Goal: Find specific page/section: Find specific page/section

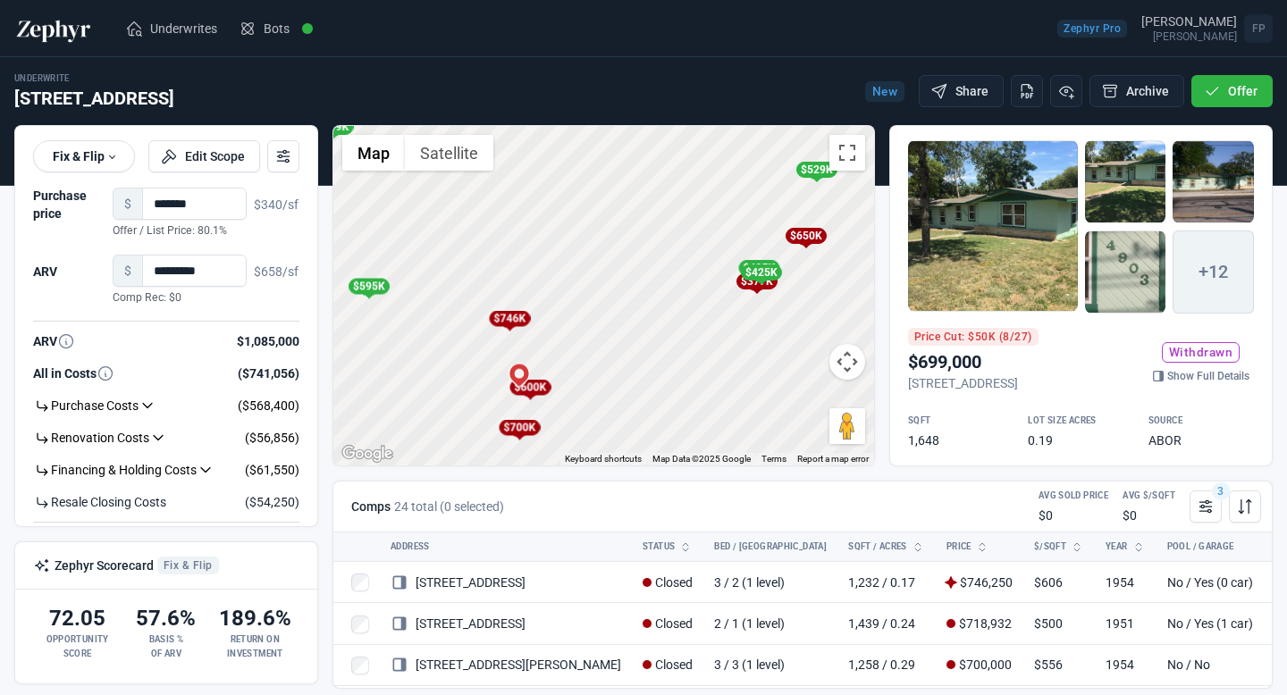
scroll to position [765, 0]
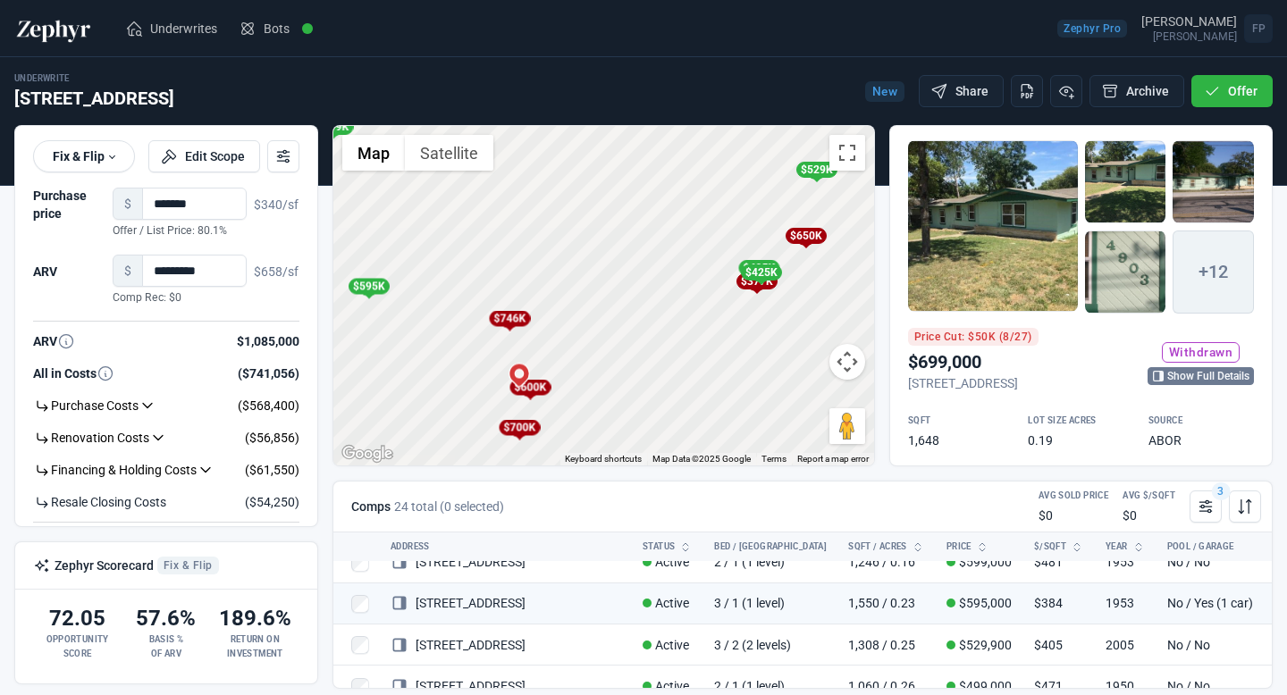
click at [1190, 382] on link "Show Full Details" at bounding box center [1201, 376] width 106 height 18
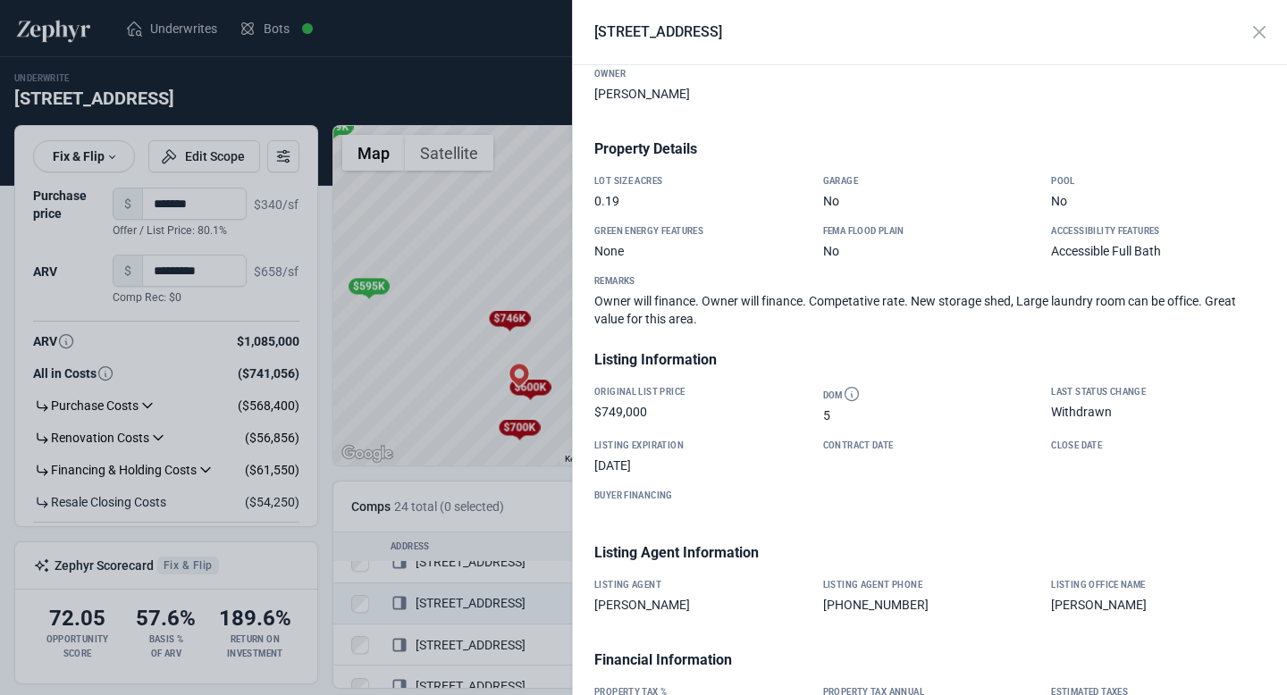
scroll to position [0, 0]
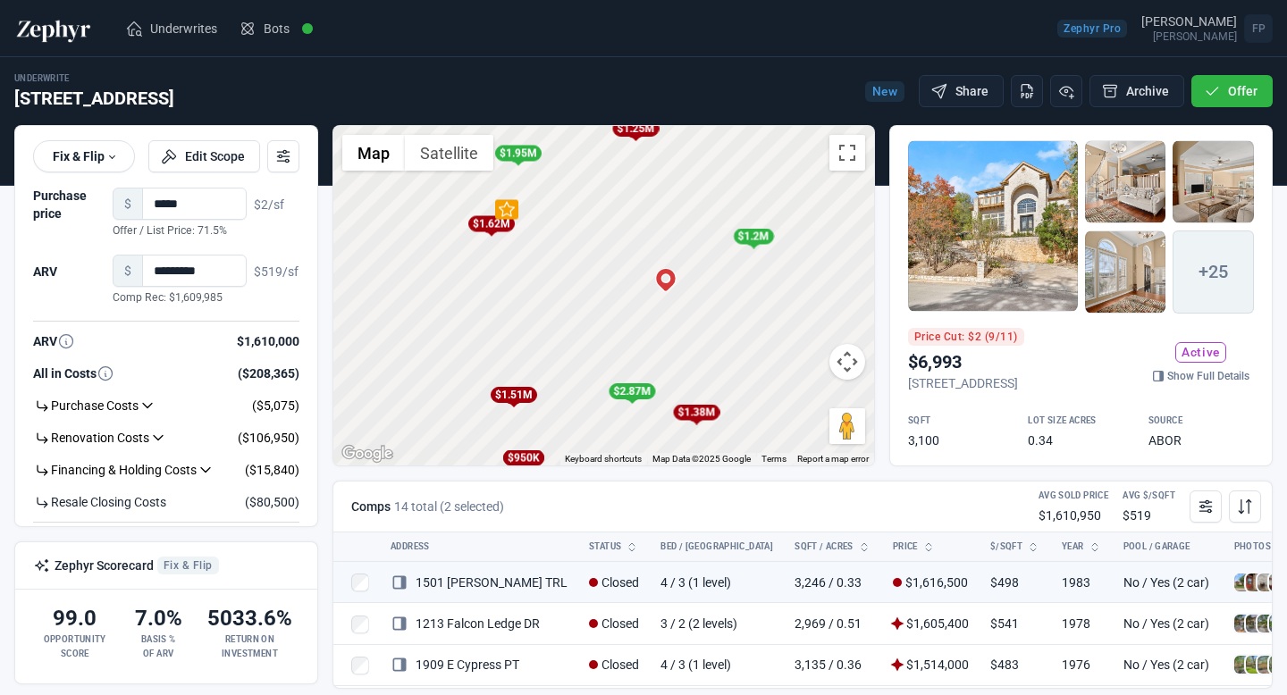
scroll to position [828, 0]
click at [1024, 228] on div at bounding box center [993, 226] width 170 height 172
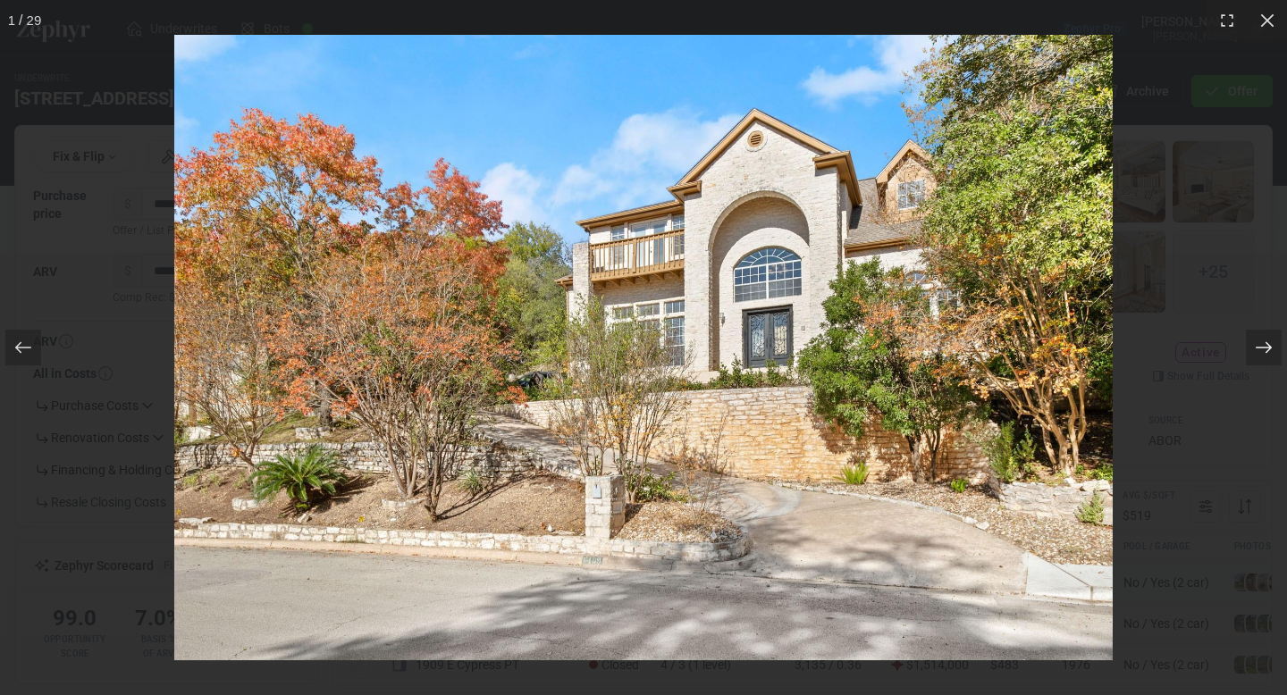
click at [1263, 345] on icon at bounding box center [1264, 348] width 18 height 18
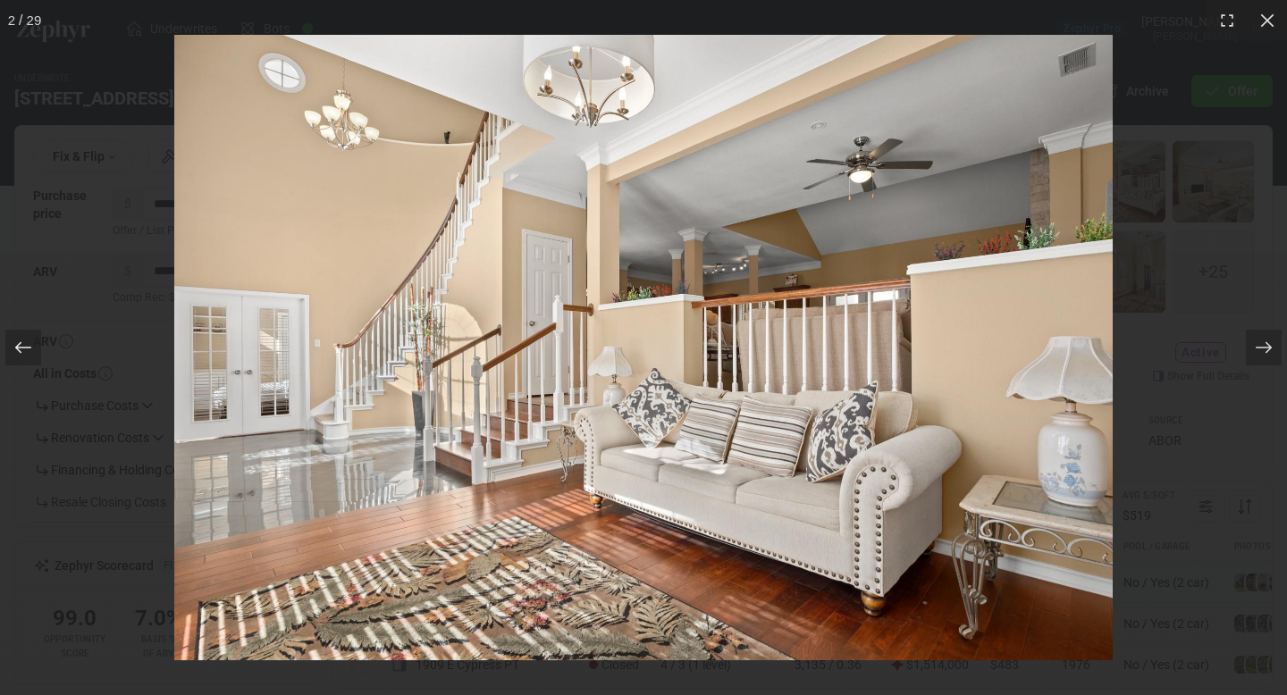
click at [22, 356] on icon at bounding box center [23, 348] width 18 height 18
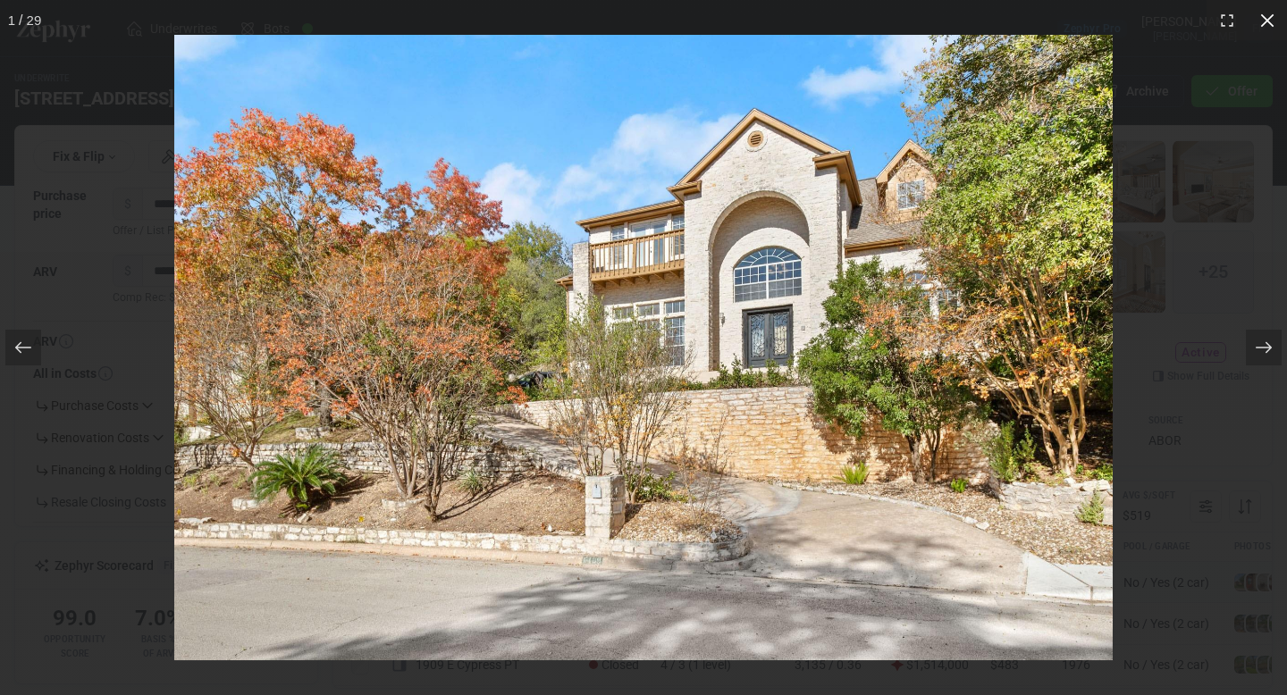
click at [1266, 21] on icon at bounding box center [1266, 19] width 13 height 13
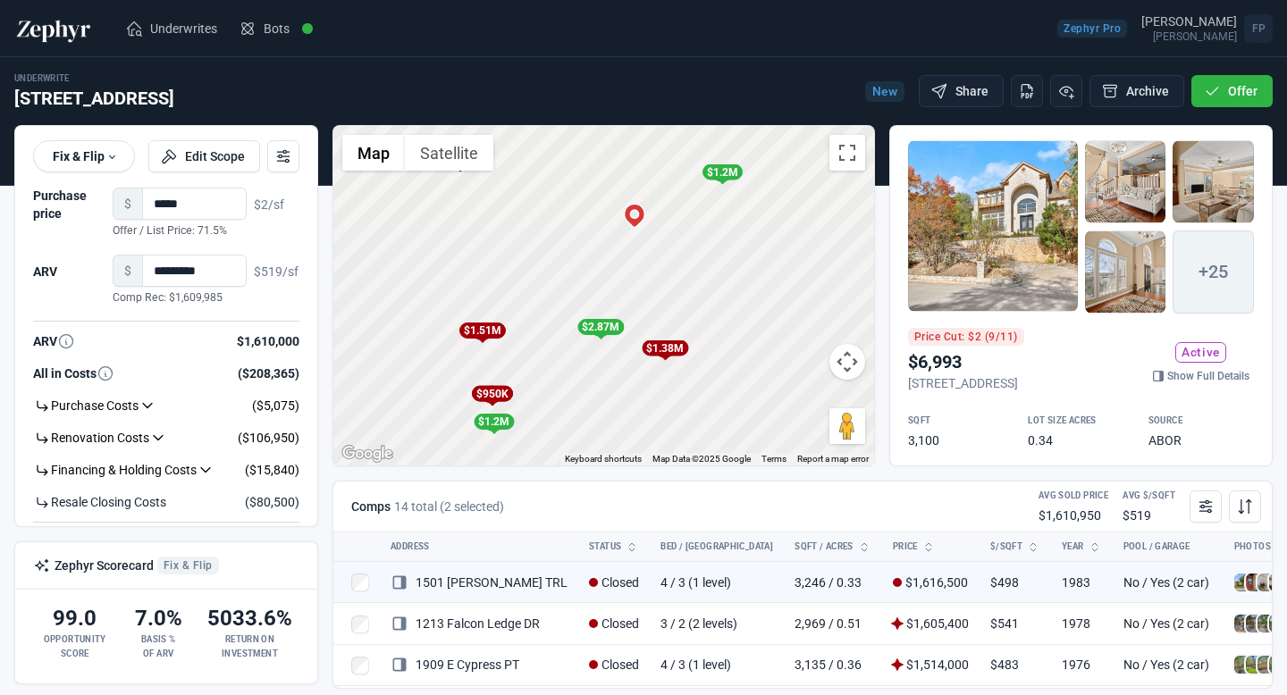
drag, startPoint x: 683, startPoint y: 360, endPoint x: 652, endPoint y: 291, distance: 75.6
click at [652, 291] on div "To activate drag with keyboard, press Alt + Enter. Once in keyboard drag state,…" at bounding box center [603, 296] width 541 height 340
click at [1175, 385] on link "Show Full Details" at bounding box center [1201, 376] width 106 height 18
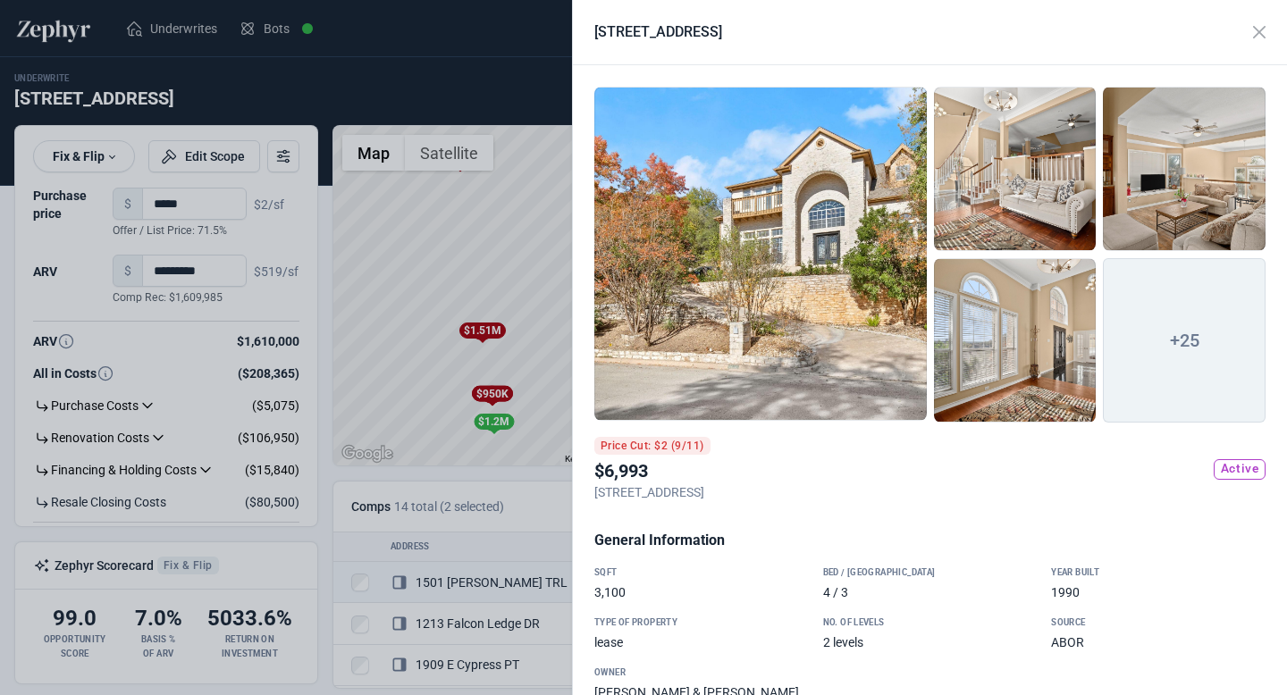
click at [812, 277] on div at bounding box center [760, 254] width 333 height 334
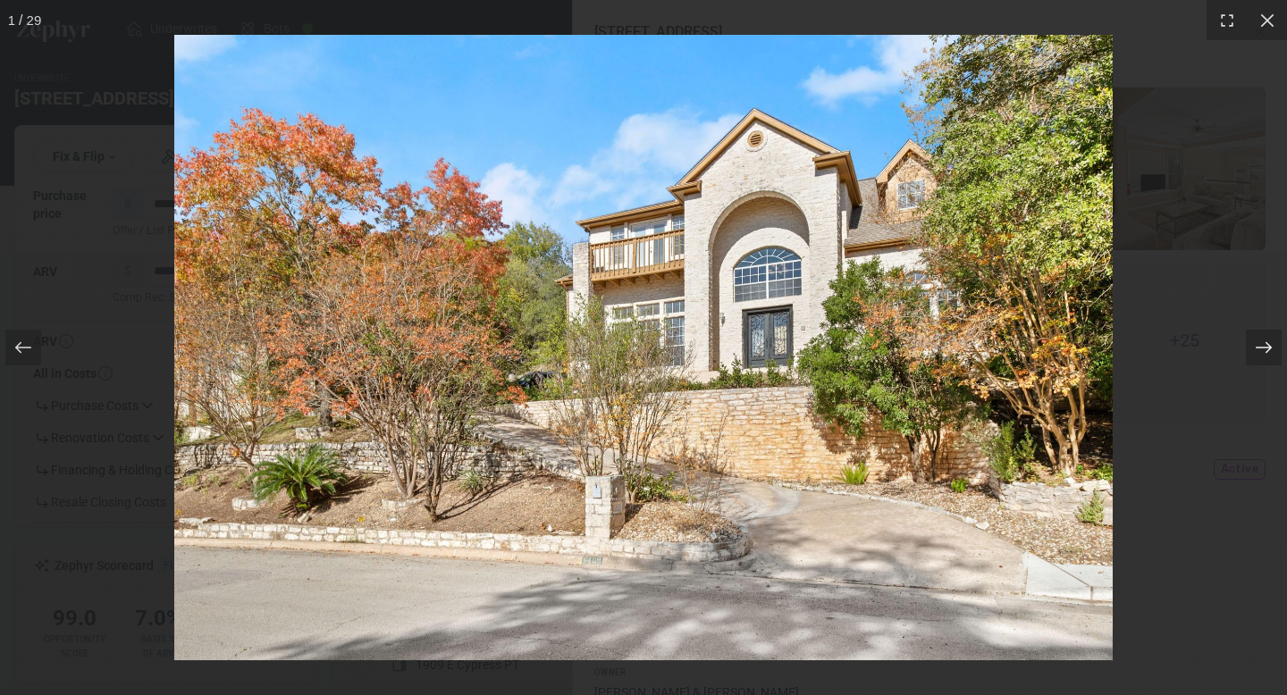
click at [1252, 348] on div at bounding box center [1264, 348] width 36 height 36
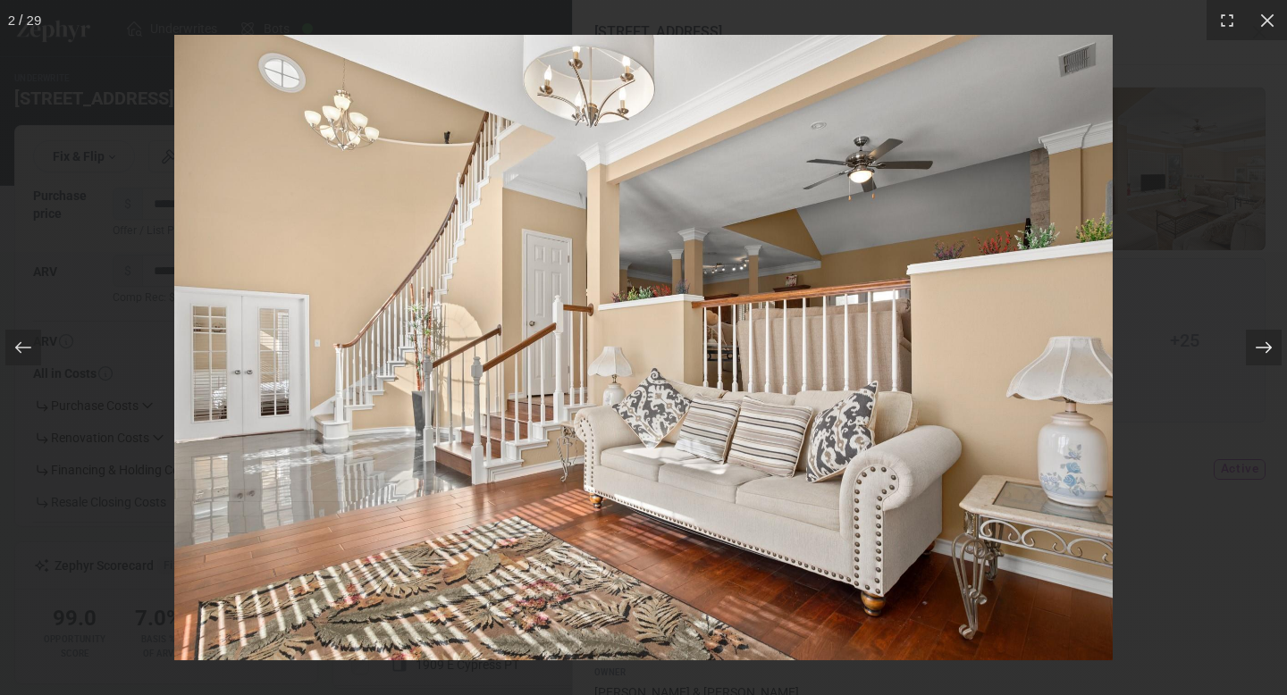
click at [1252, 348] on div at bounding box center [1264, 348] width 36 height 36
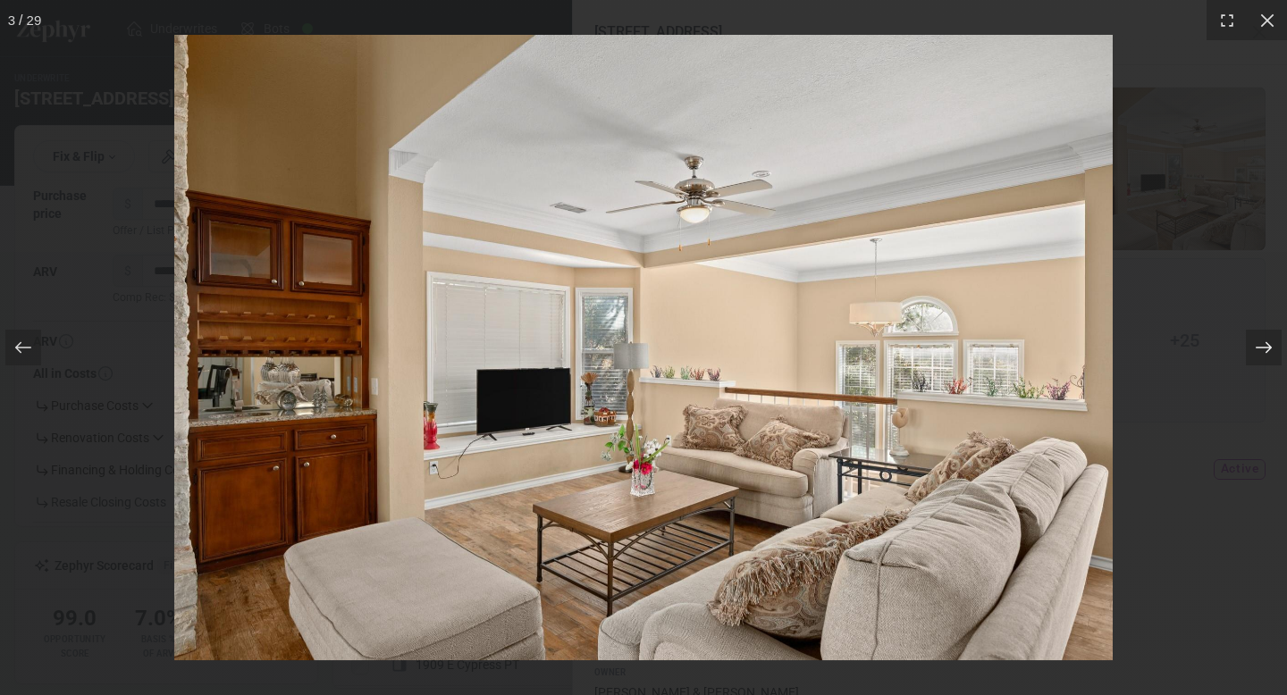
click at [1252, 348] on div at bounding box center [1264, 348] width 36 height 36
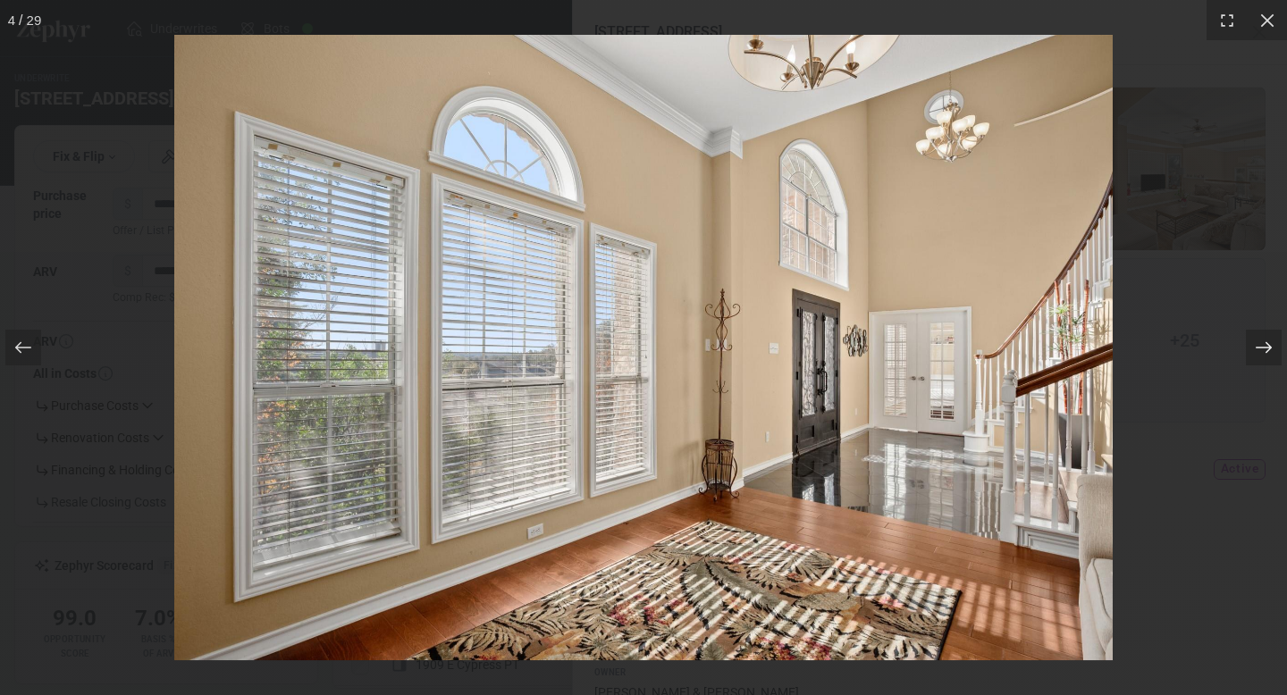
click at [1252, 348] on div at bounding box center [1264, 348] width 36 height 36
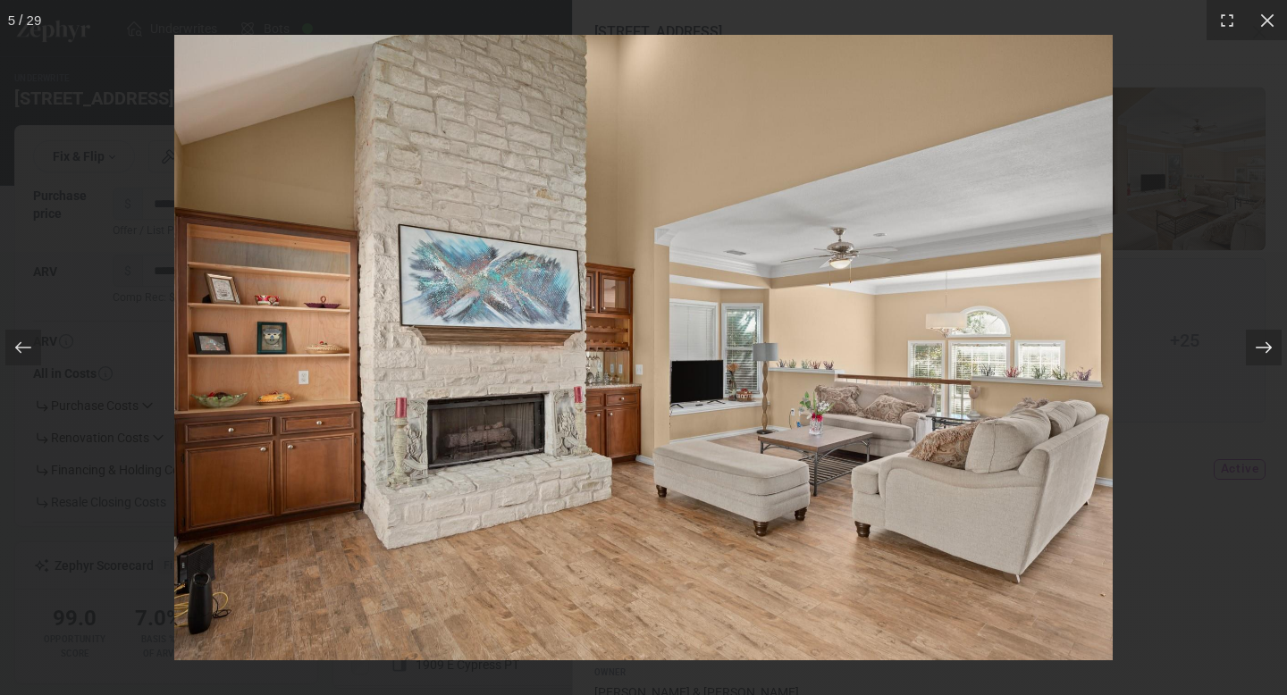
click at [1252, 348] on div at bounding box center [1264, 348] width 36 height 36
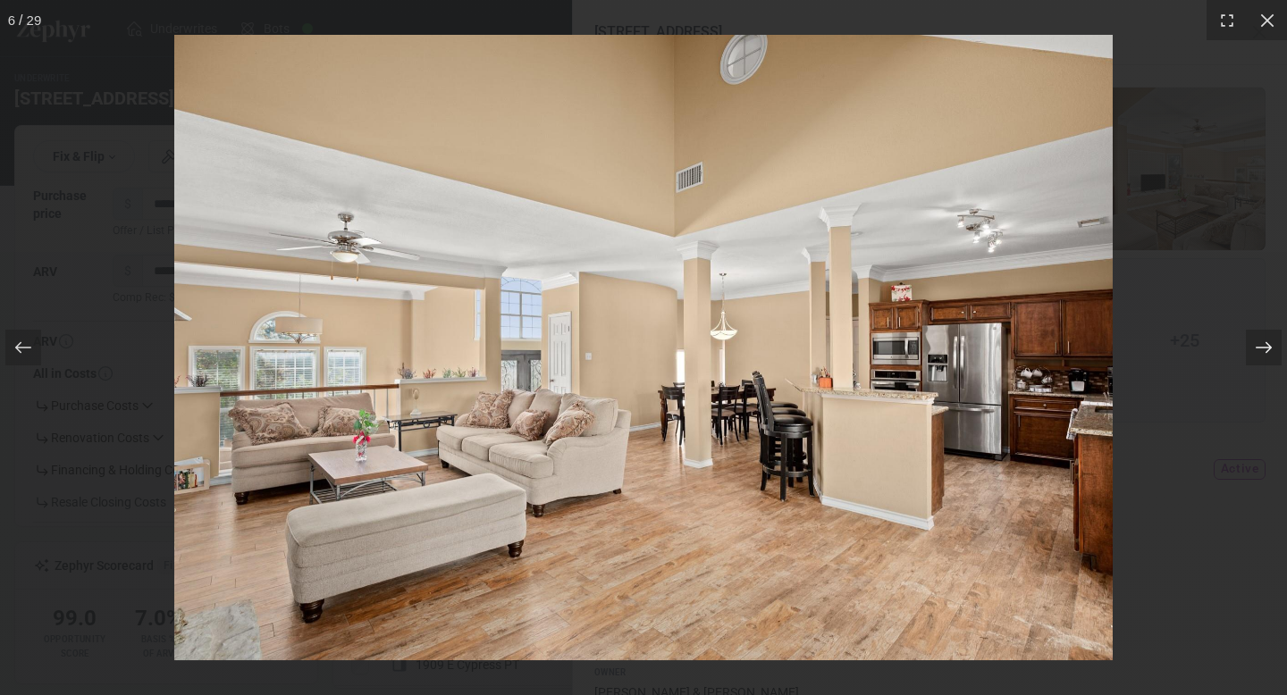
click at [1252, 348] on div at bounding box center [1264, 348] width 36 height 36
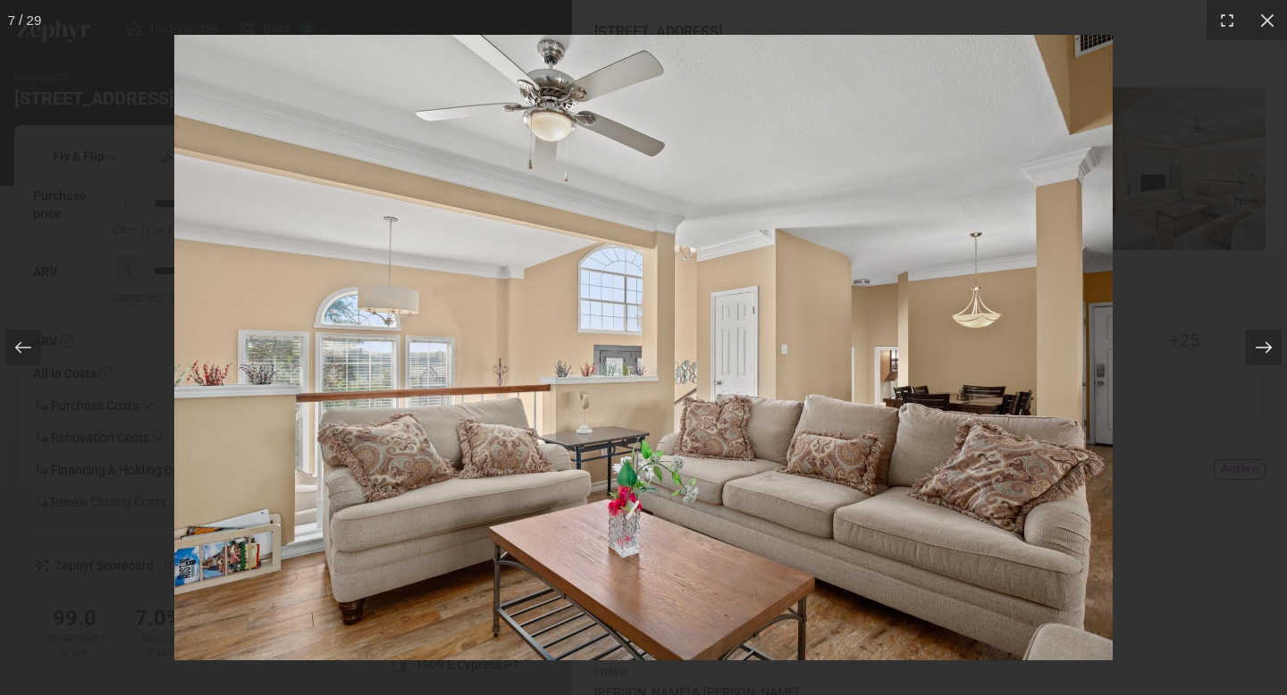
click at [1252, 348] on div at bounding box center [1264, 348] width 36 height 36
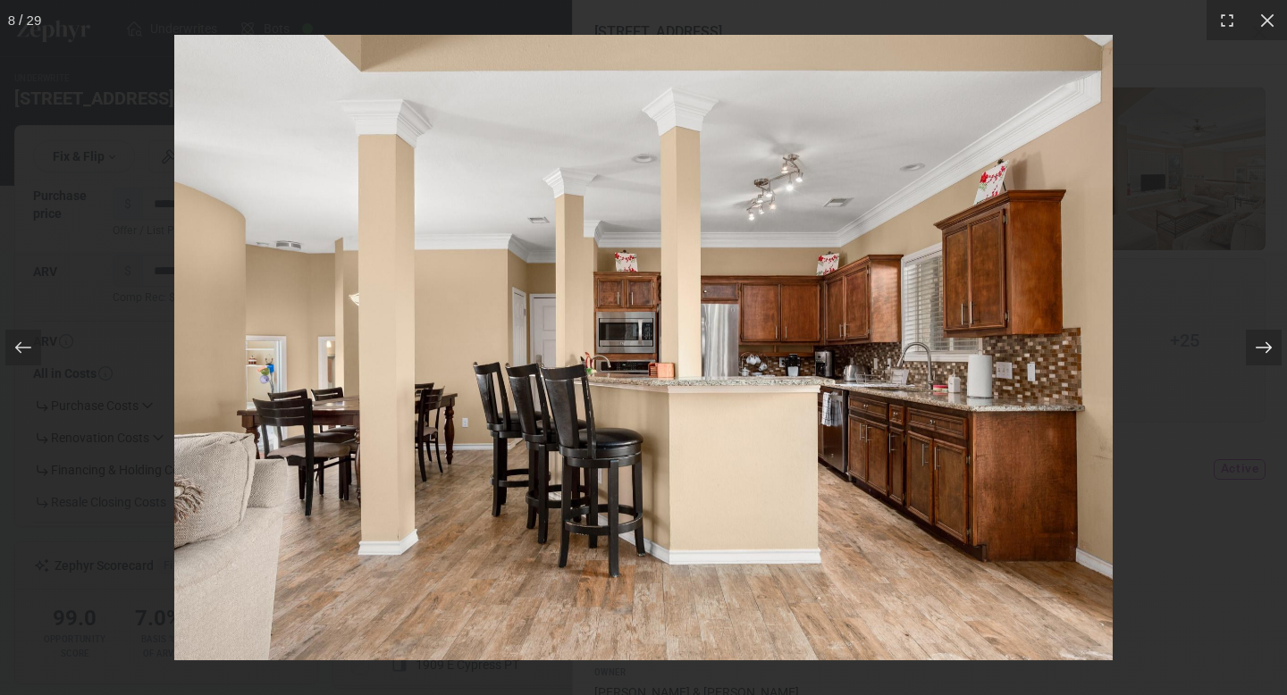
click at [1252, 348] on div at bounding box center [1264, 348] width 36 height 36
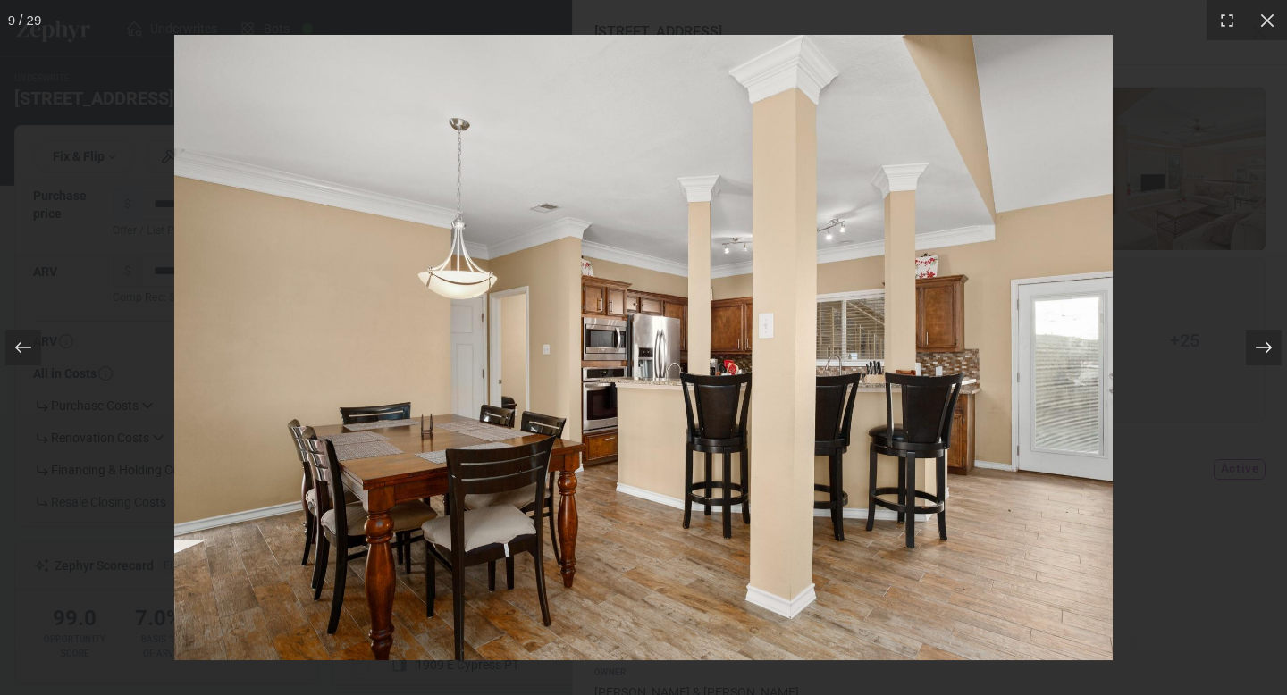
click at [1252, 348] on div at bounding box center [1264, 348] width 36 height 36
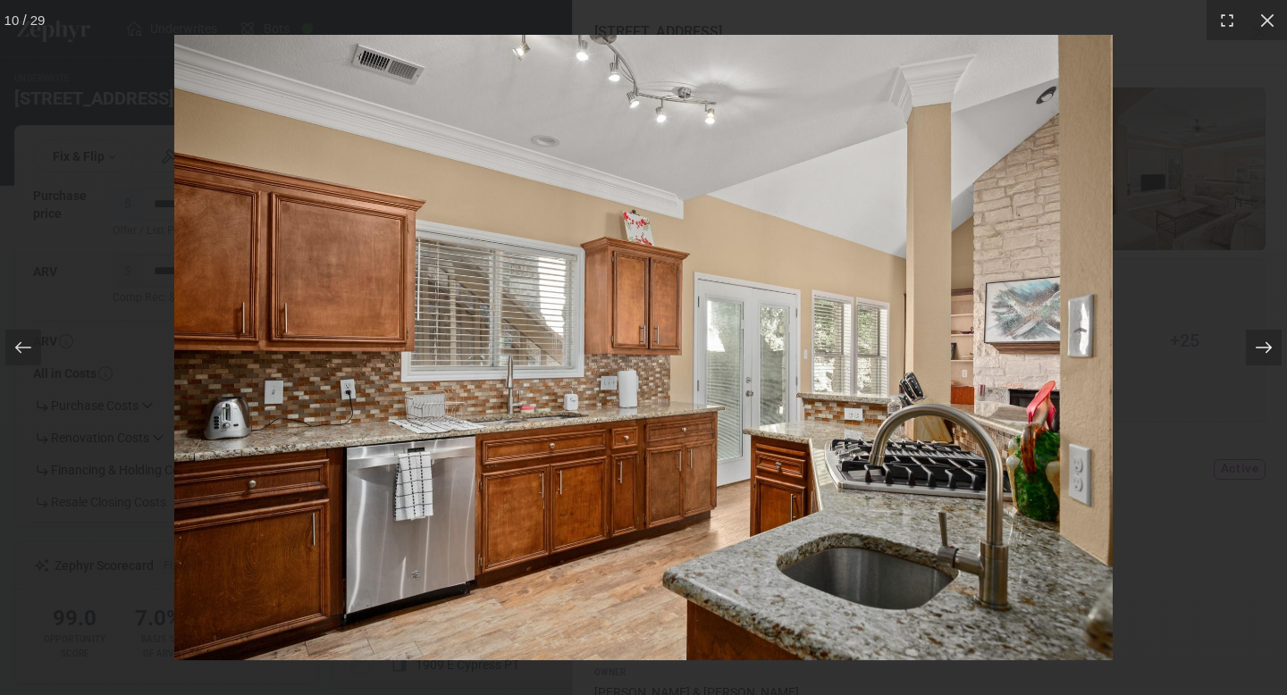
click at [1252, 348] on div at bounding box center [1264, 348] width 36 height 36
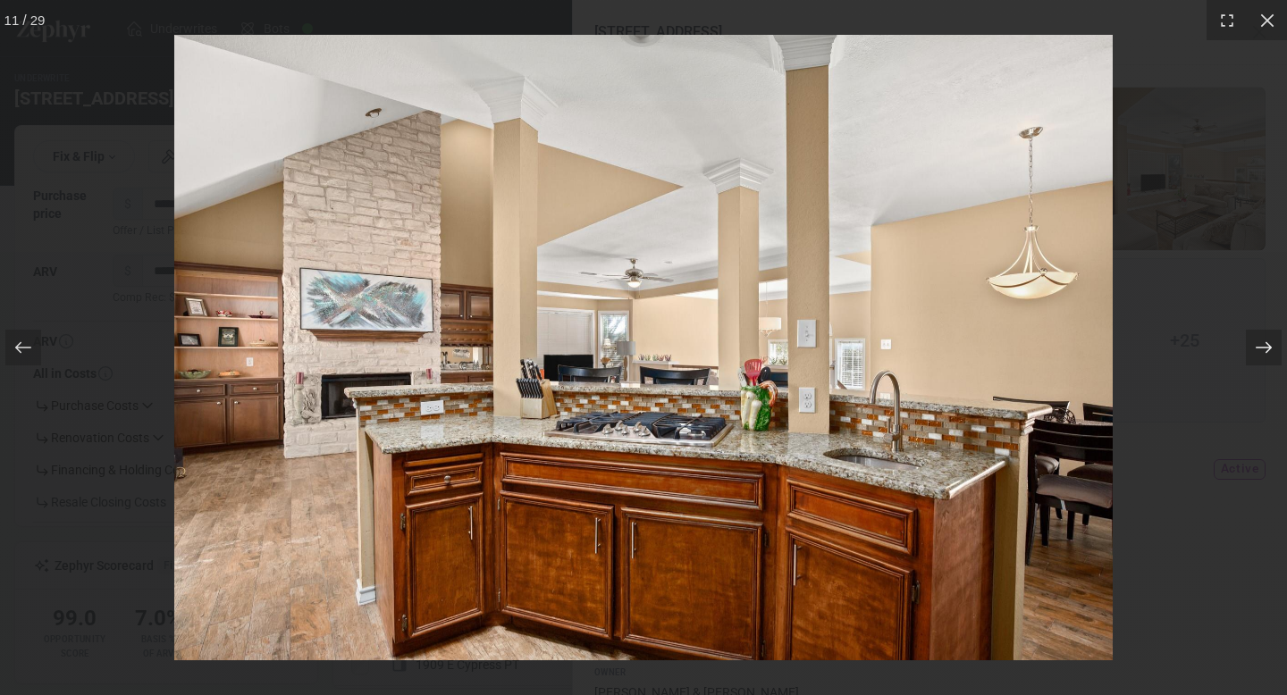
click at [1252, 348] on div at bounding box center [1264, 348] width 36 height 36
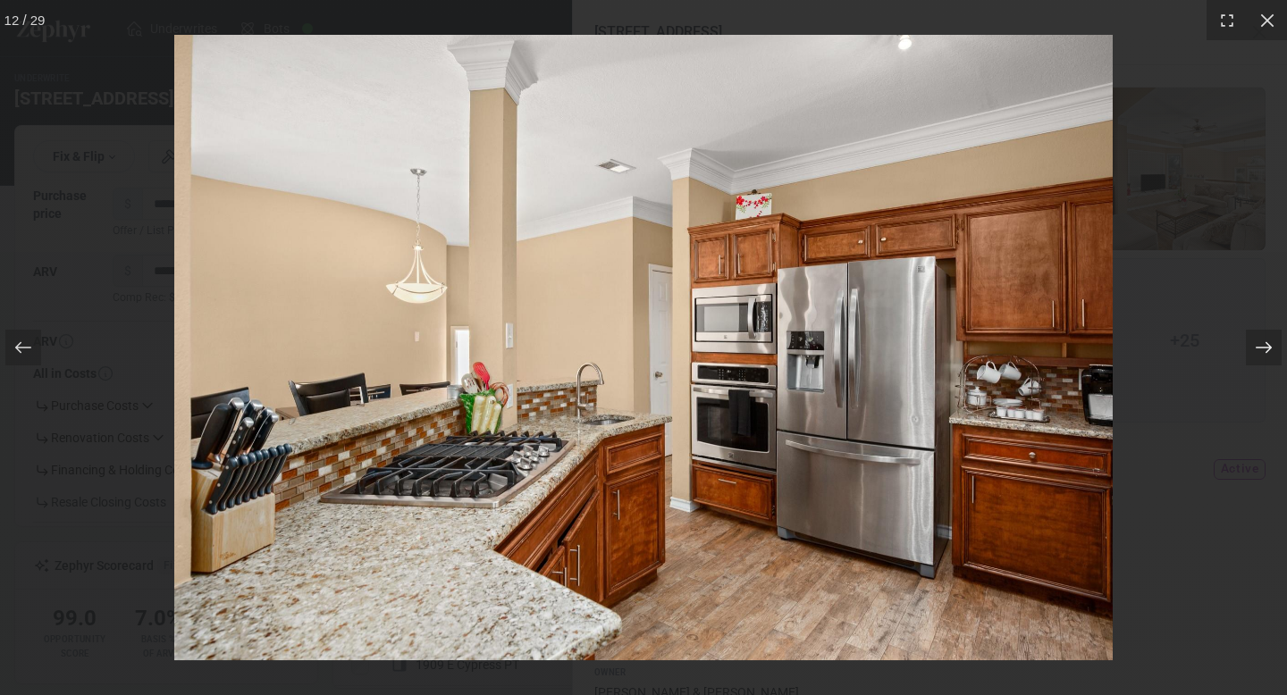
click at [1252, 348] on div at bounding box center [1264, 348] width 36 height 36
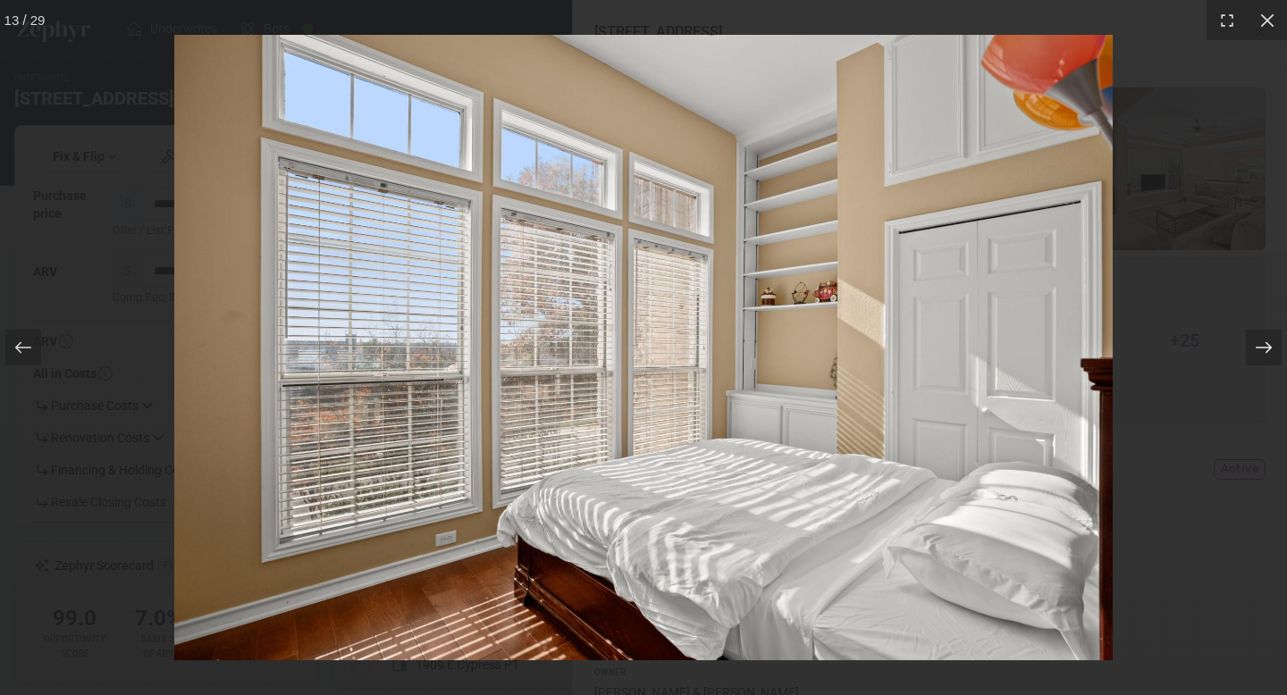
click at [1252, 348] on div at bounding box center [1264, 348] width 36 height 36
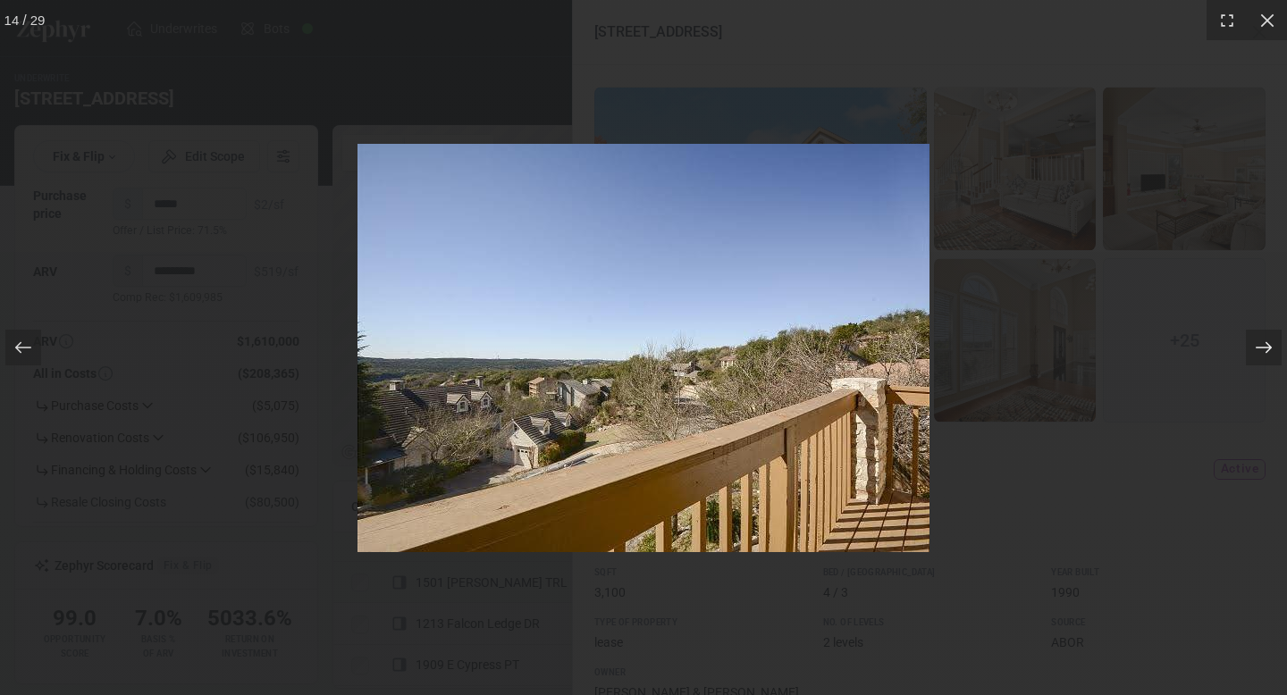
click at [1252, 348] on div at bounding box center [1264, 348] width 36 height 36
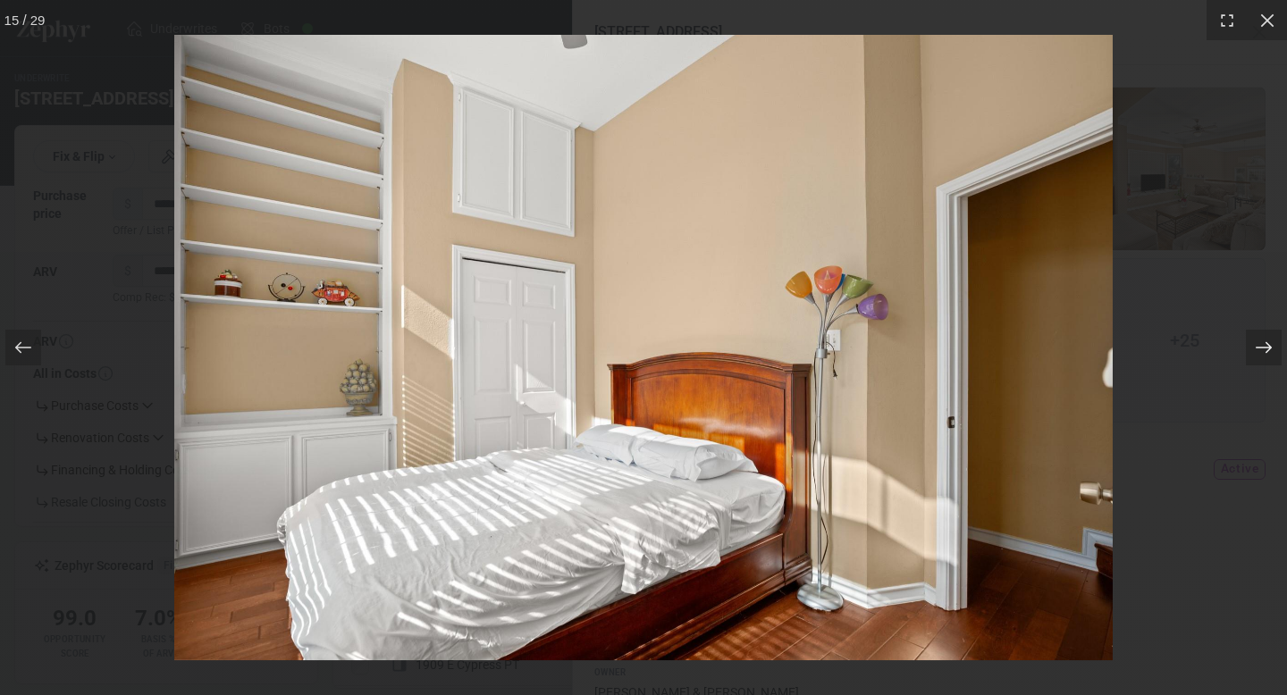
click at [1252, 348] on div at bounding box center [1264, 348] width 36 height 36
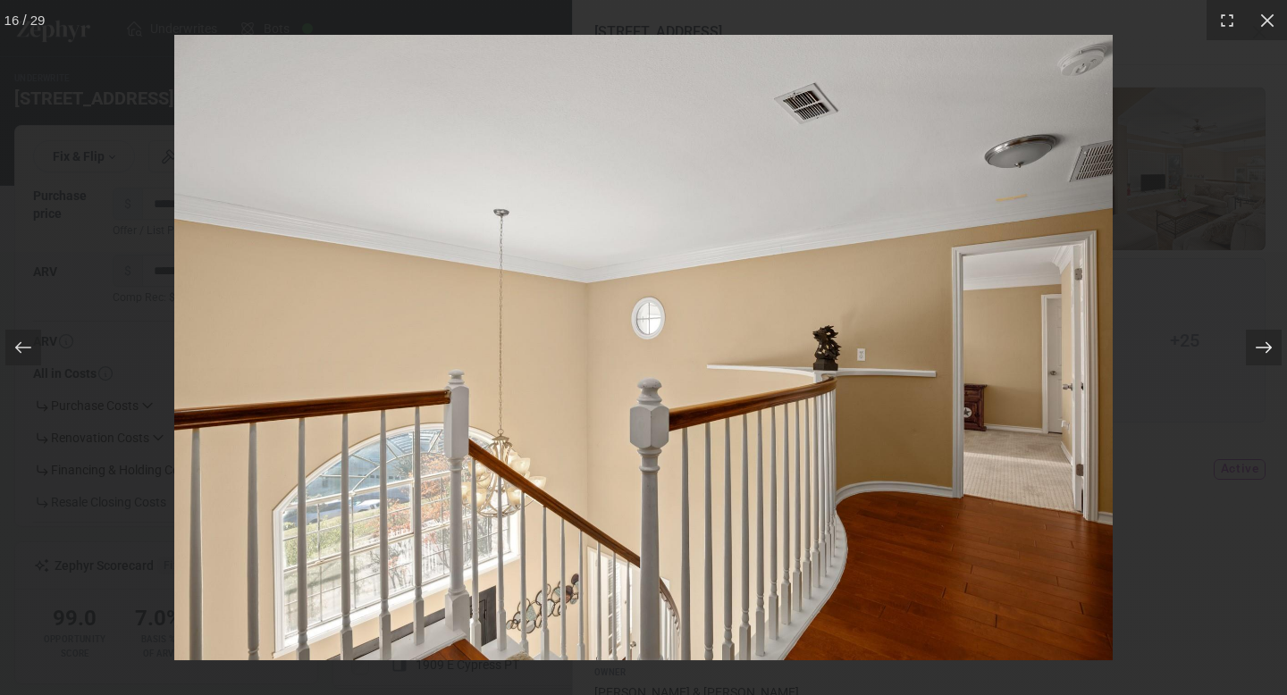
click at [1252, 348] on div at bounding box center [1264, 348] width 36 height 36
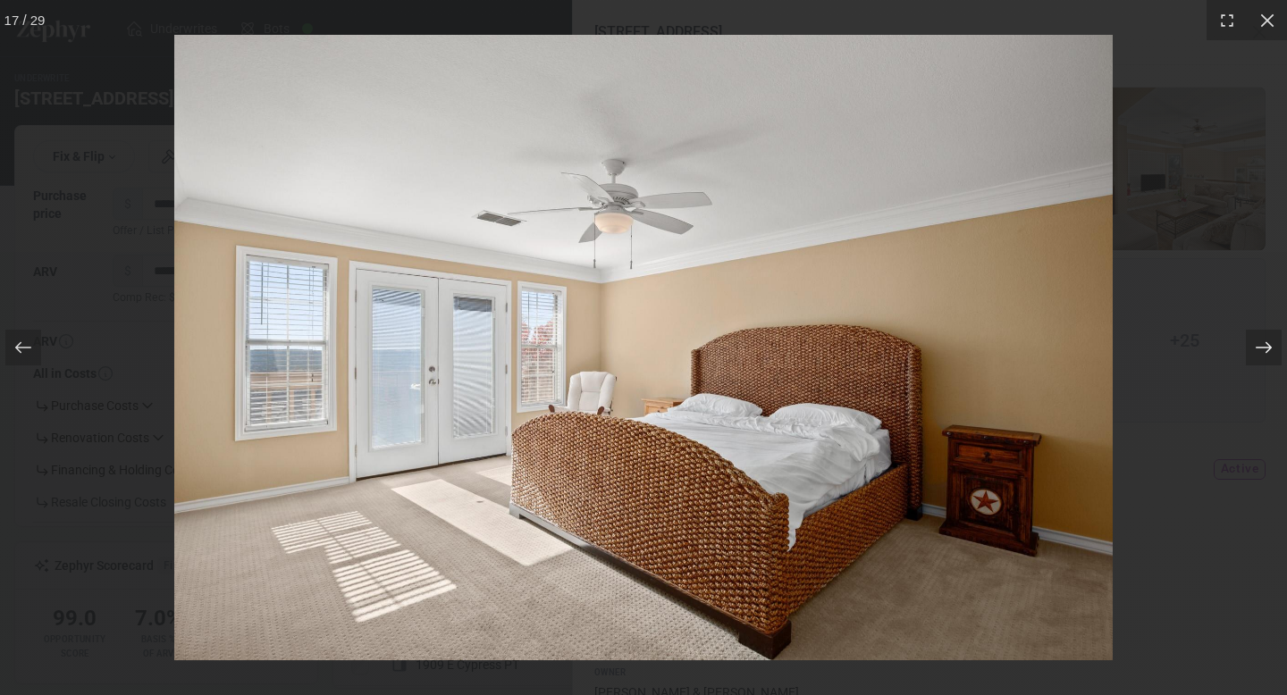
click at [1252, 348] on div at bounding box center [1264, 348] width 36 height 36
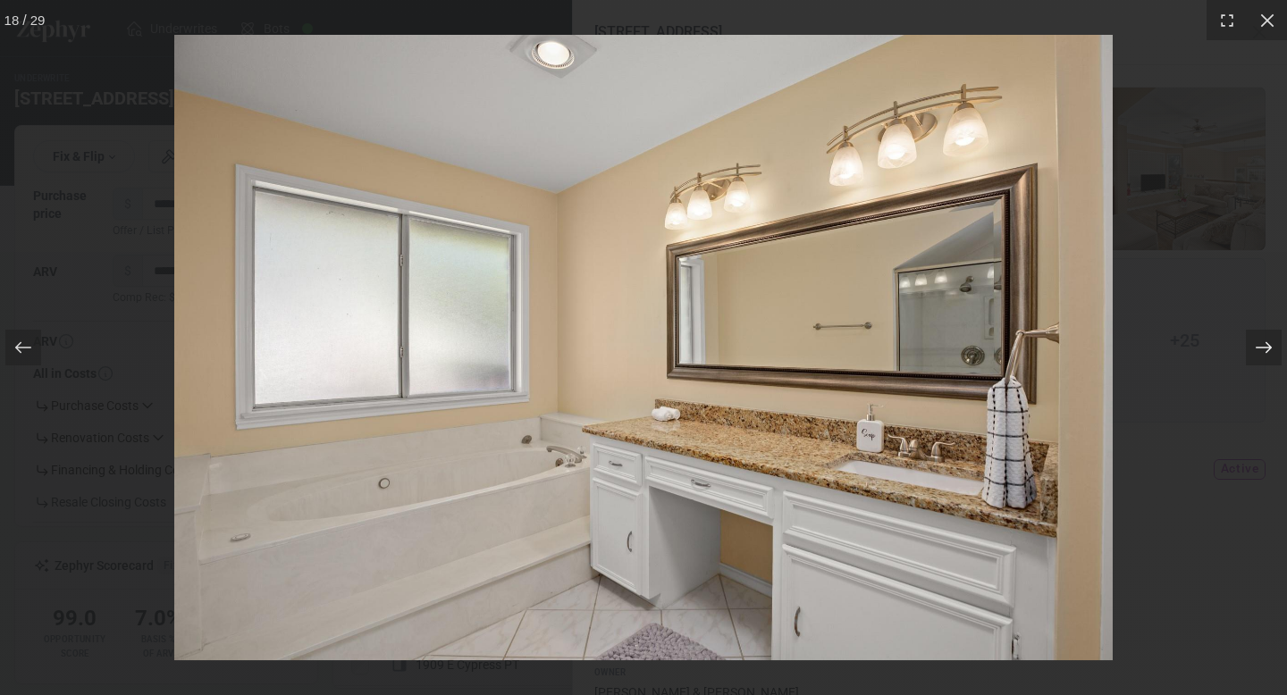
click at [1252, 348] on div at bounding box center [1264, 348] width 36 height 36
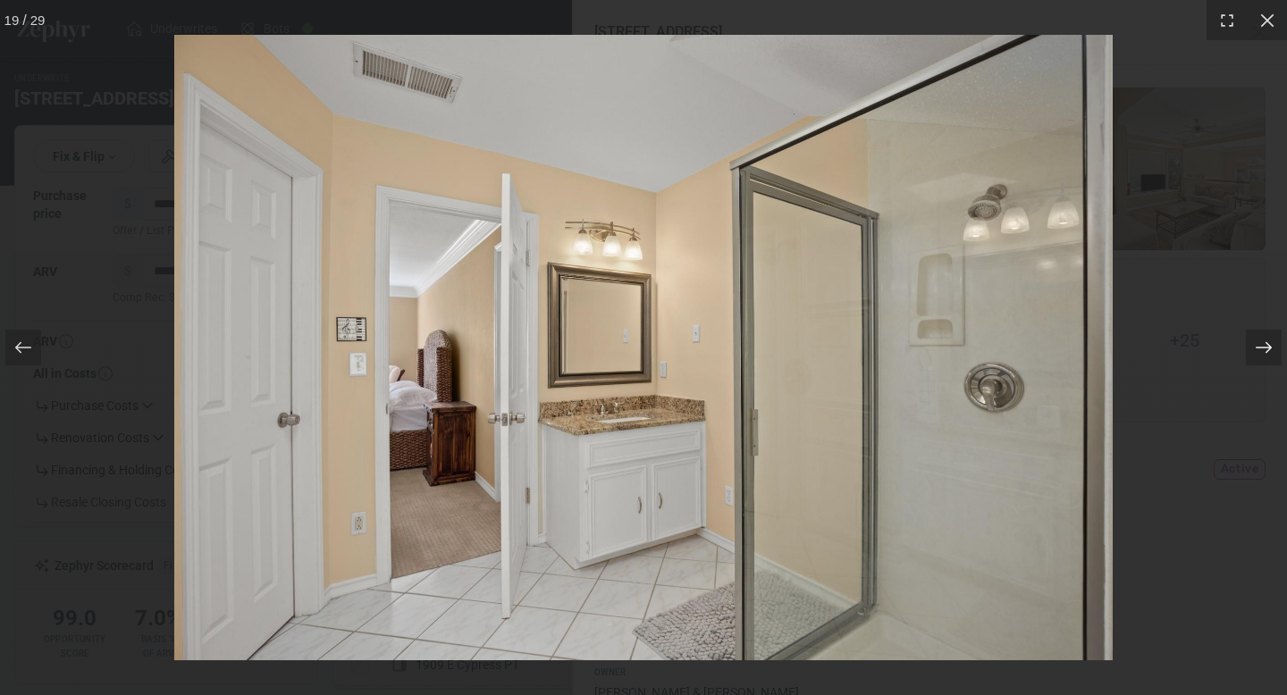
click at [1252, 348] on div at bounding box center [1264, 348] width 36 height 36
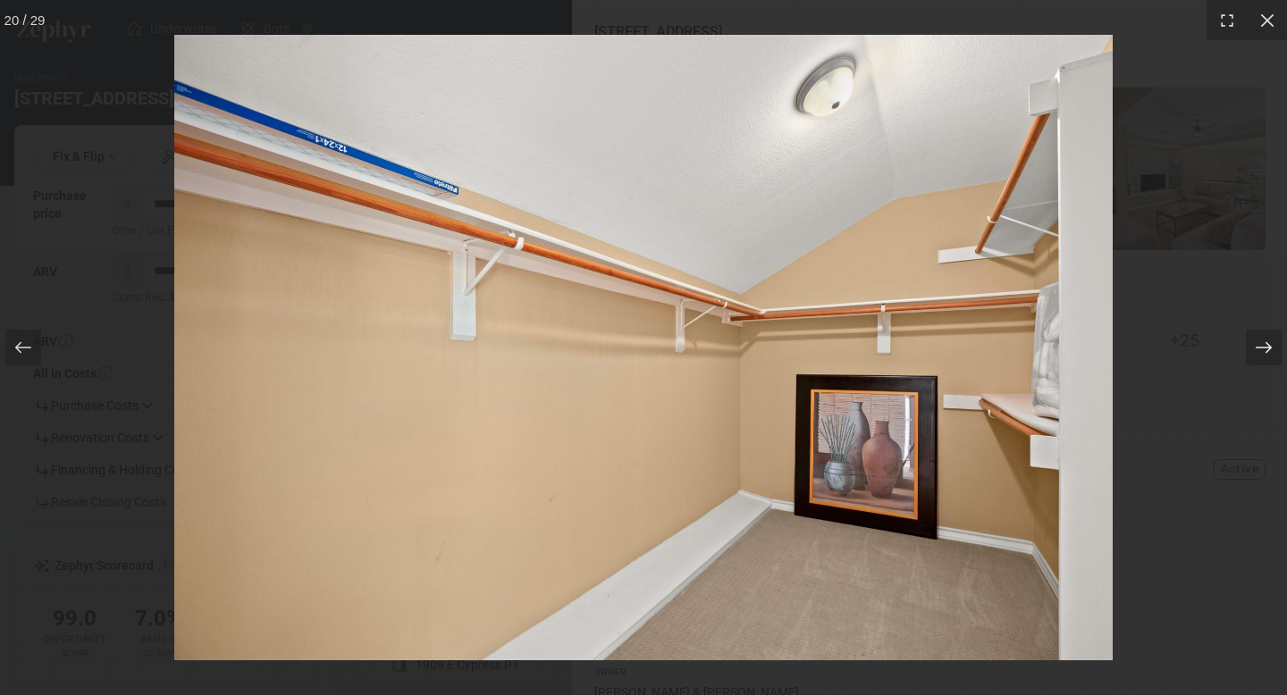
click at [1252, 348] on div at bounding box center [1264, 348] width 36 height 36
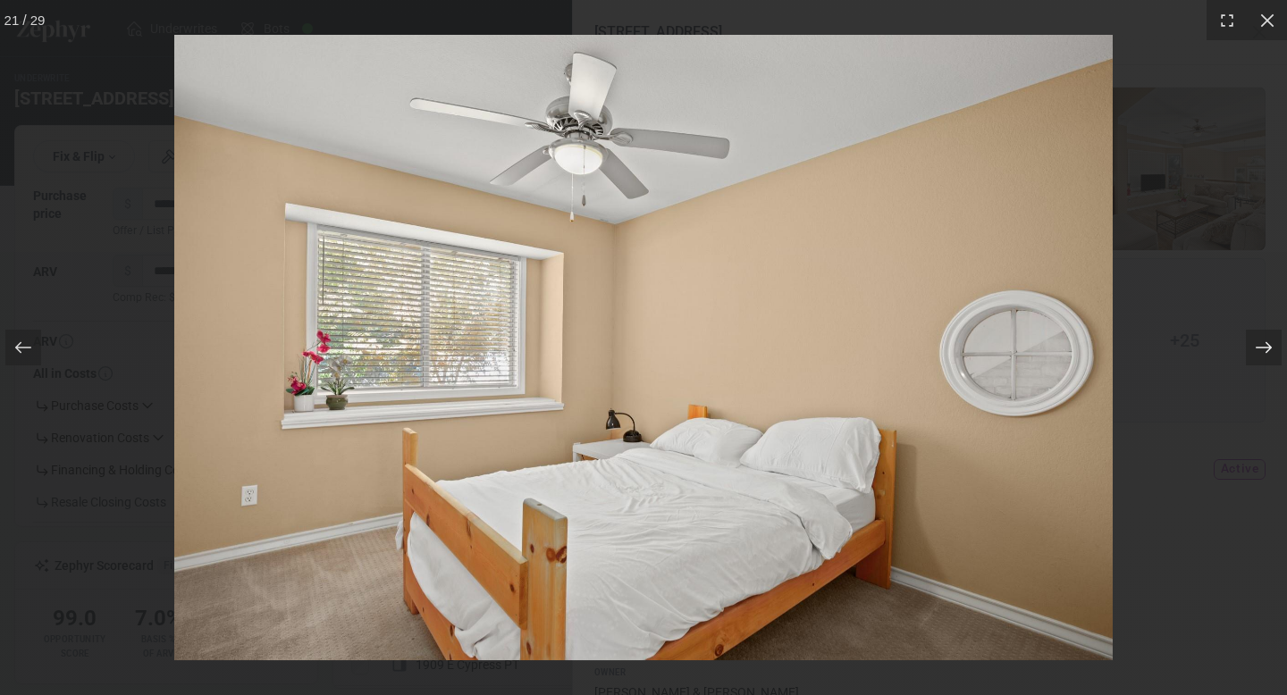
click at [1252, 348] on div at bounding box center [1264, 348] width 36 height 36
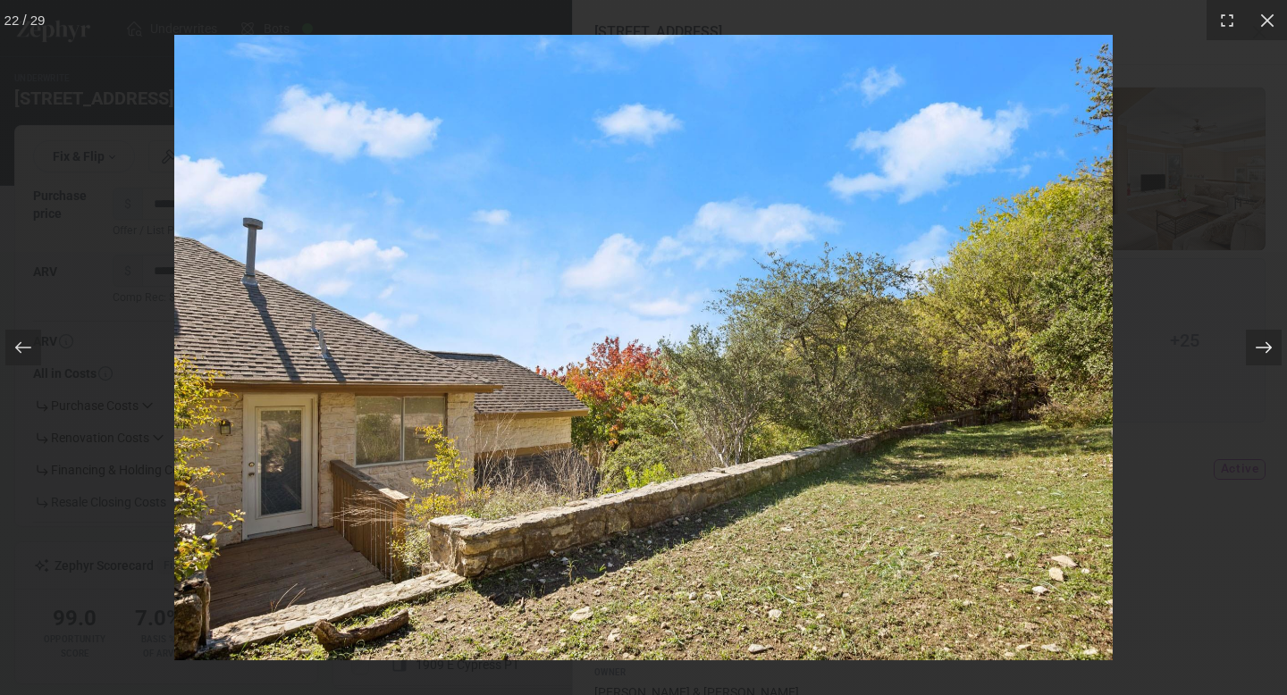
click at [1252, 348] on div at bounding box center [1264, 348] width 36 height 36
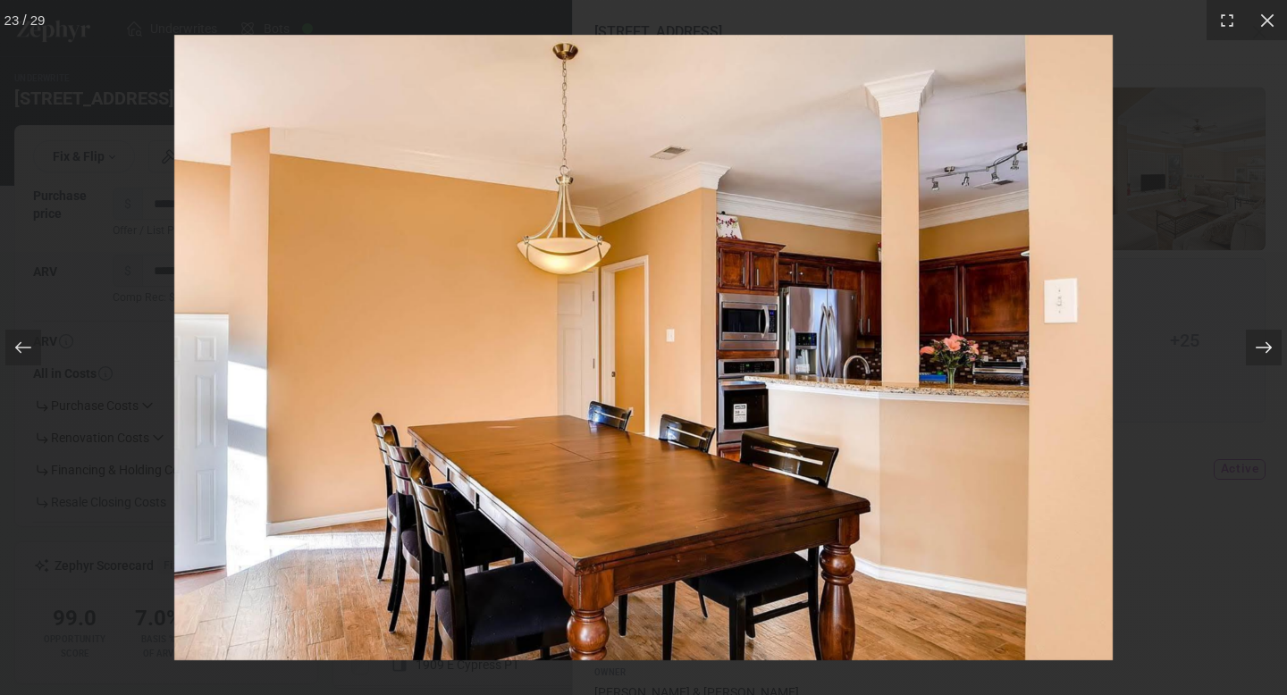
click at [1252, 348] on div at bounding box center [1264, 348] width 36 height 36
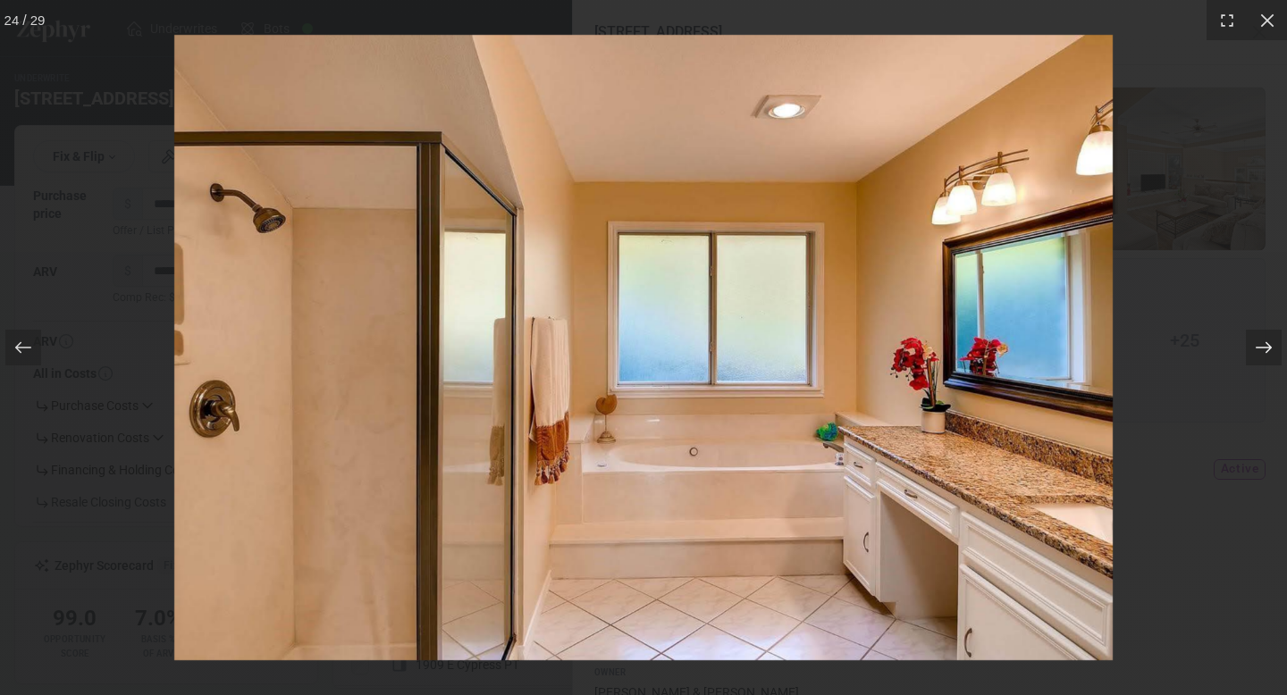
click at [1252, 348] on div at bounding box center [1264, 348] width 36 height 36
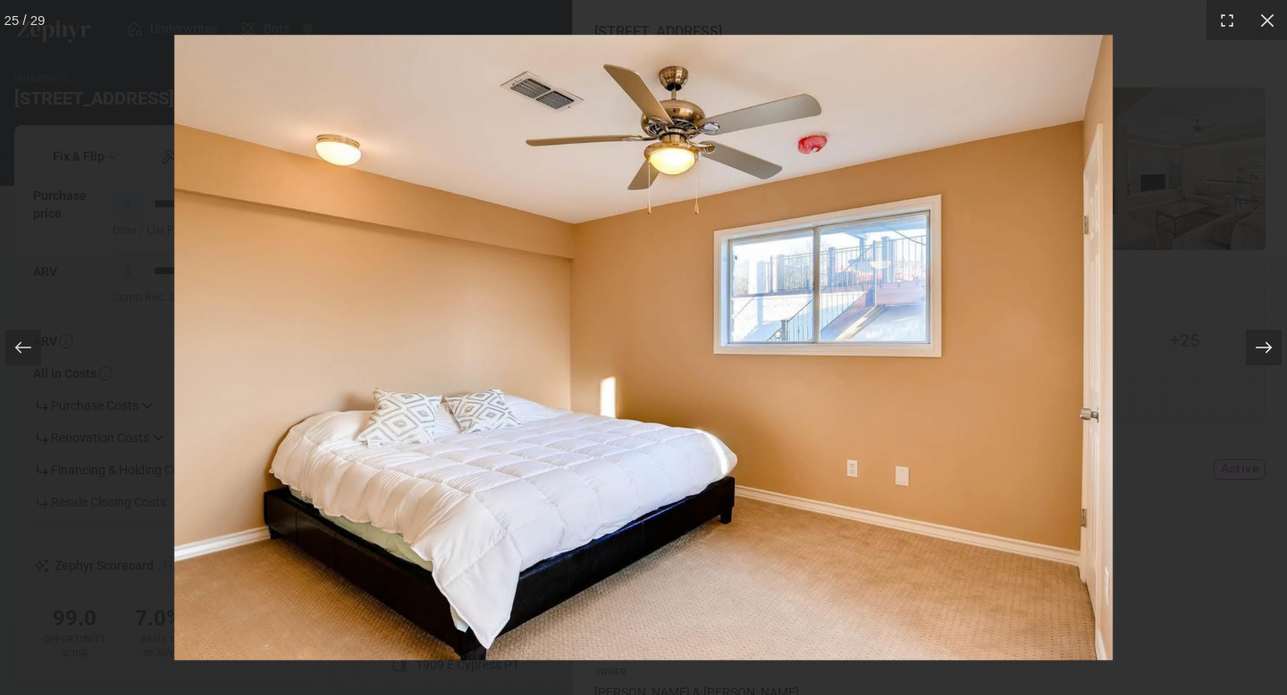
click at [1252, 348] on div at bounding box center [1264, 348] width 36 height 36
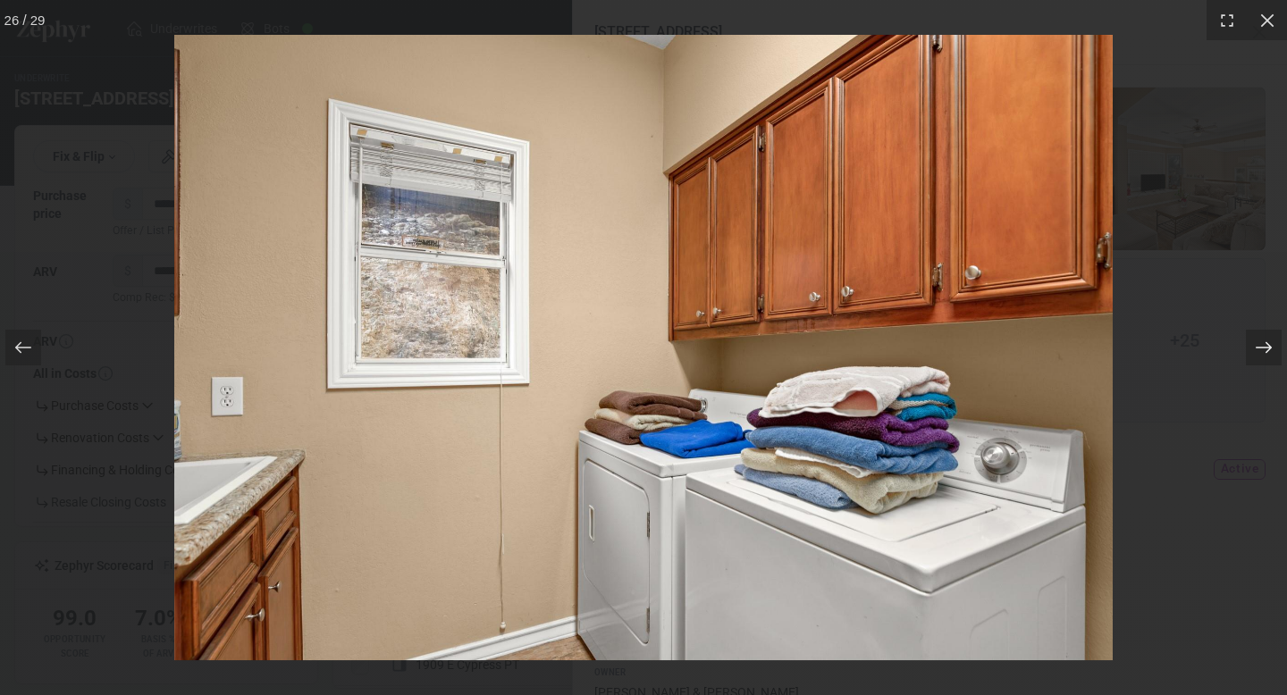
click at [1252, 348] on div at bounding box center [1264, 348] width 36 height 36
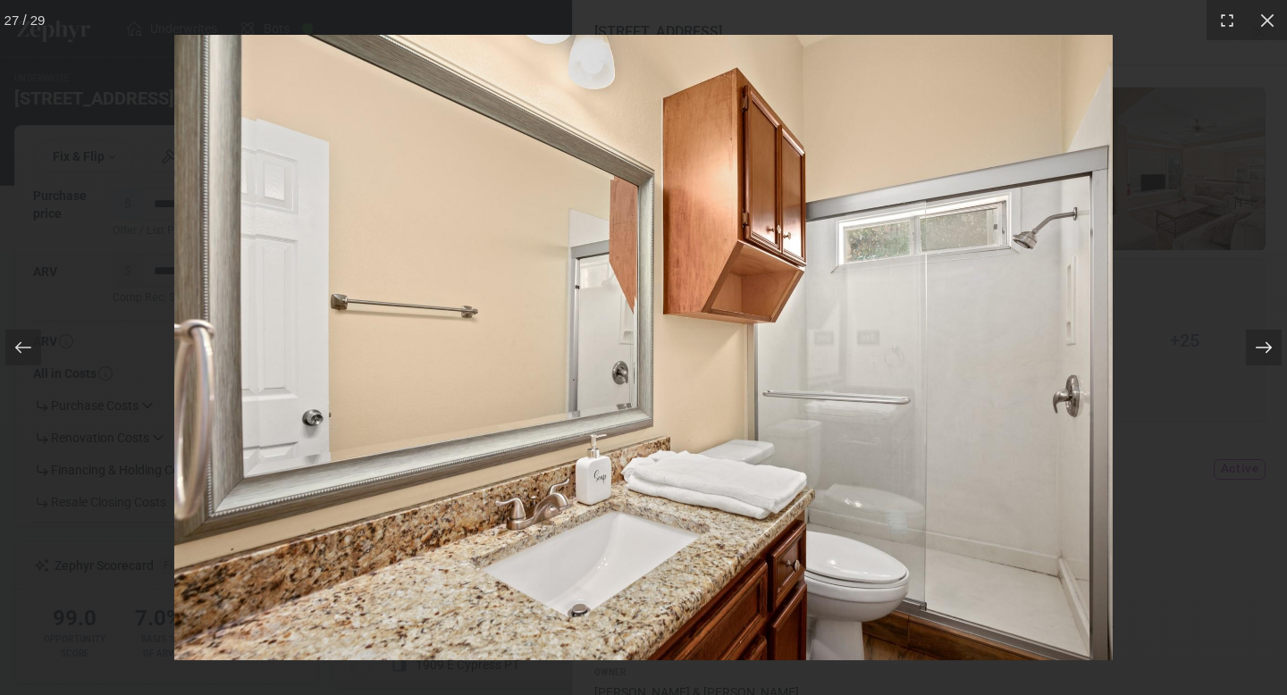
click at [1252, 348] on div at bounding box center [1264, 348] width 36 height 36
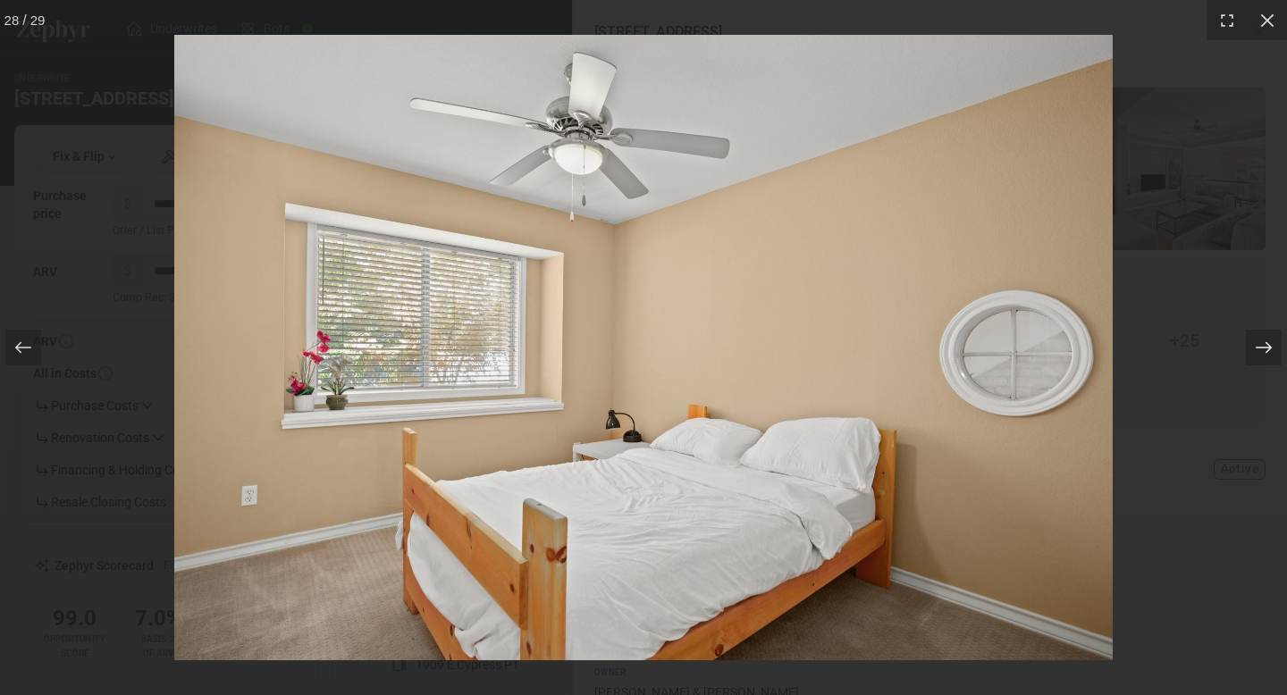
click at [1252, 348] on div at bounding box center [1264, 348] width 36 height 36
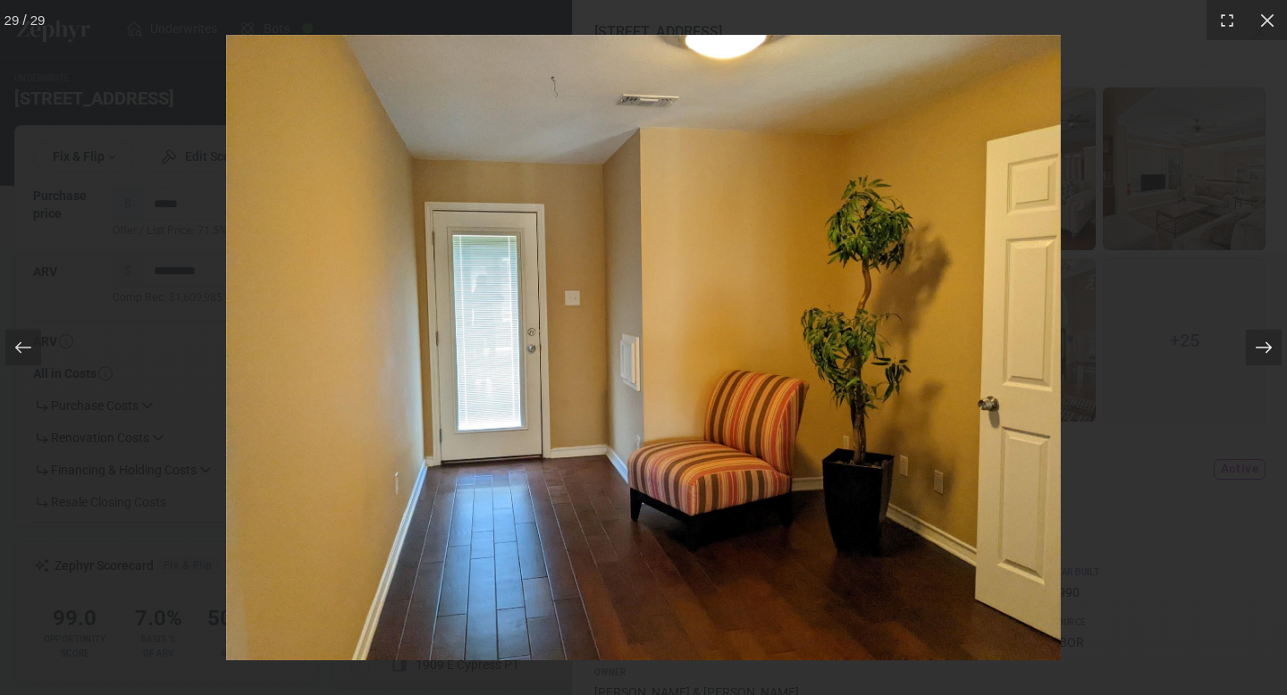
click at [1252, 348] on div at bounding box center [1264, 348] width 36 height 36
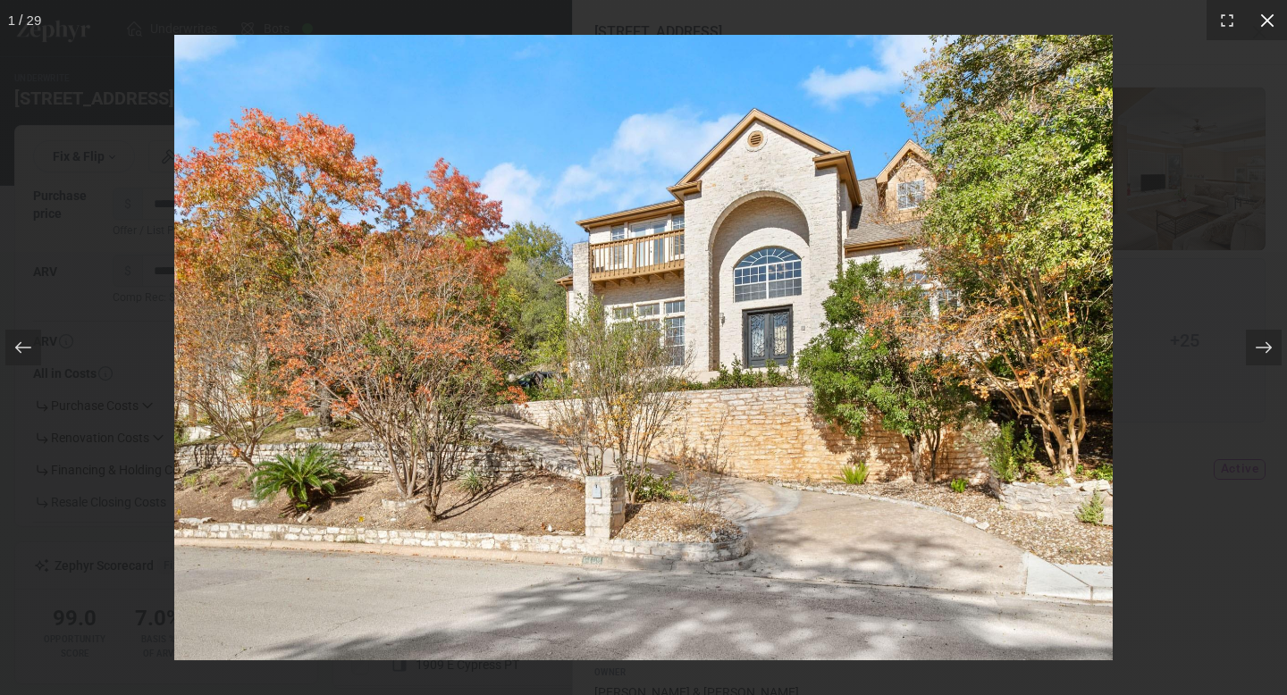
click at [1263, 32] on div at bounding box center [1267, 20] width 40 height 40
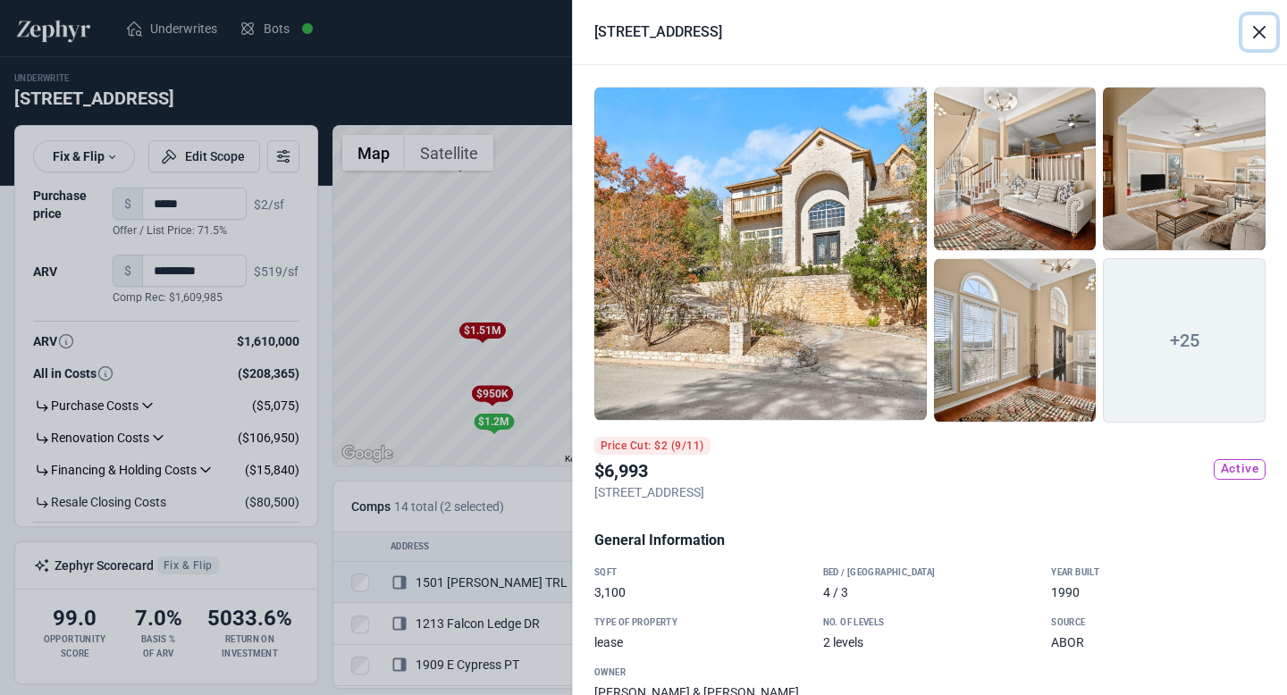
click at [1259, 31] on button "Close" at bounding box center [1260, 32] width 34 height 34
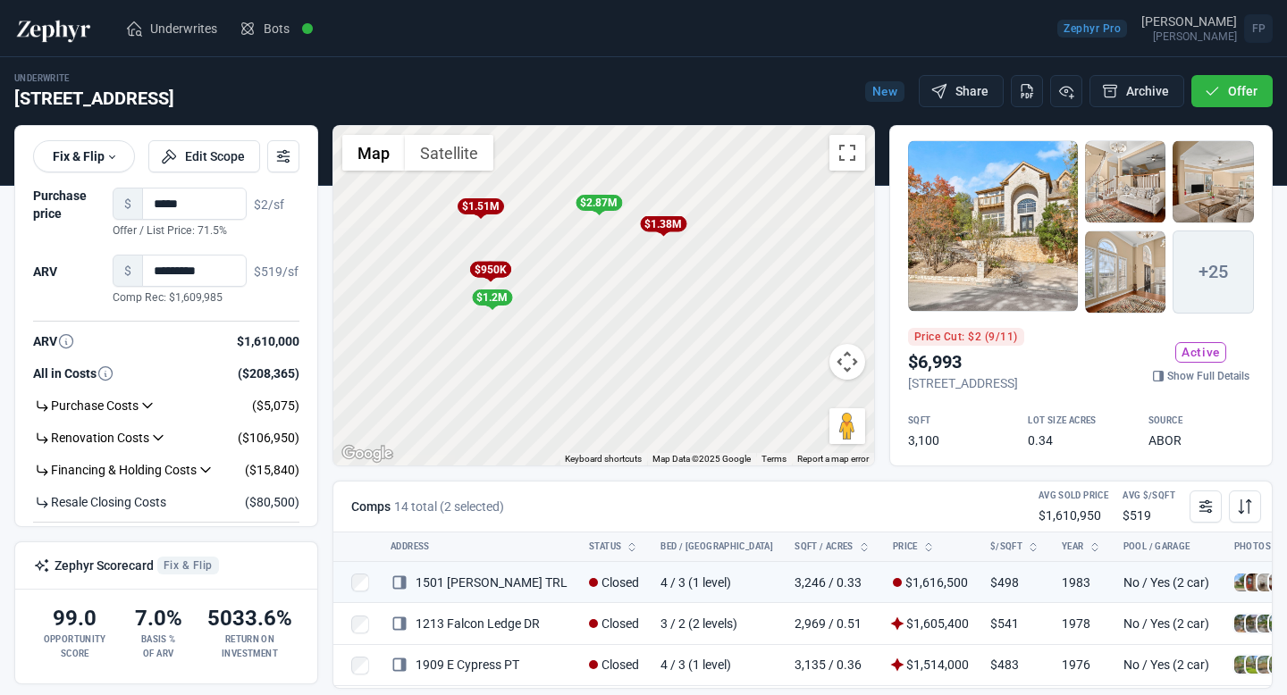
drag, startPoint x: 530, startPoint y: 414, endPoint x: 528, endPoint y: 294, distance: 119.8
click at [528, 288] on div "To activate drag with keyboard, press Alt + Enter. Once in keyboard drag state,…" at bounding box center [603, 296] width 541 height 340
click at [490, 274] on div "$950K" at bounding box center [489, 271] width 41 height 16
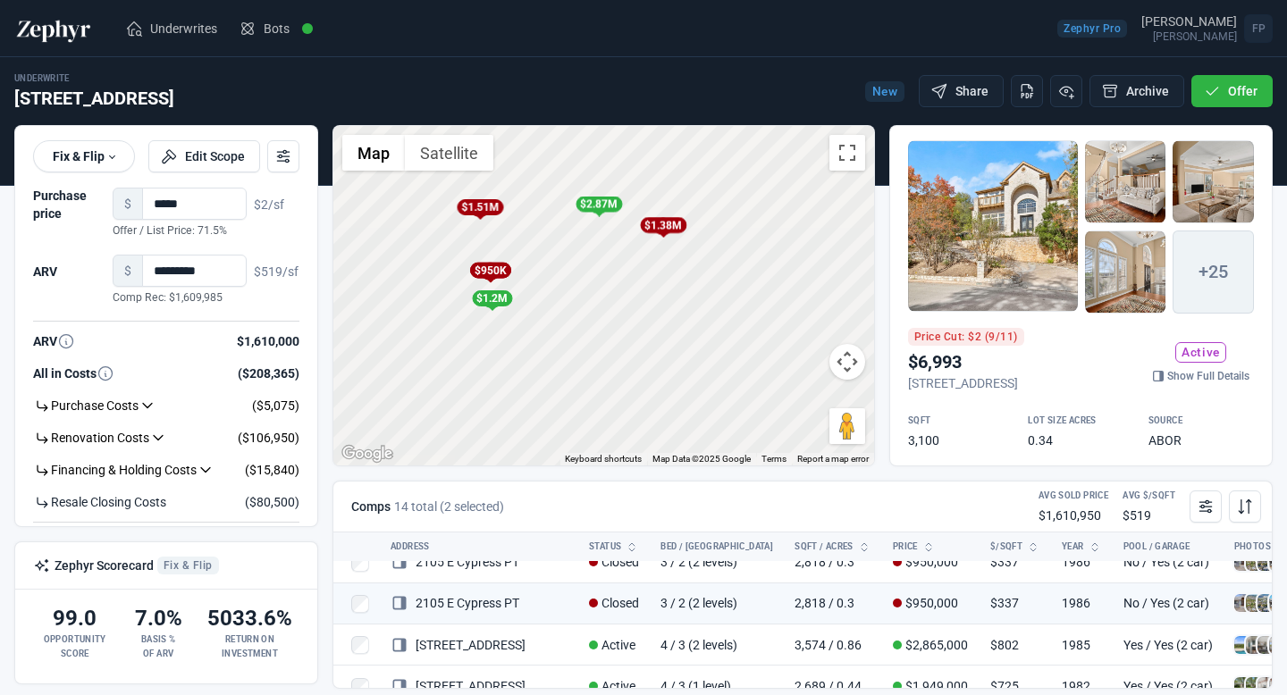
scroll to position [351, 0]
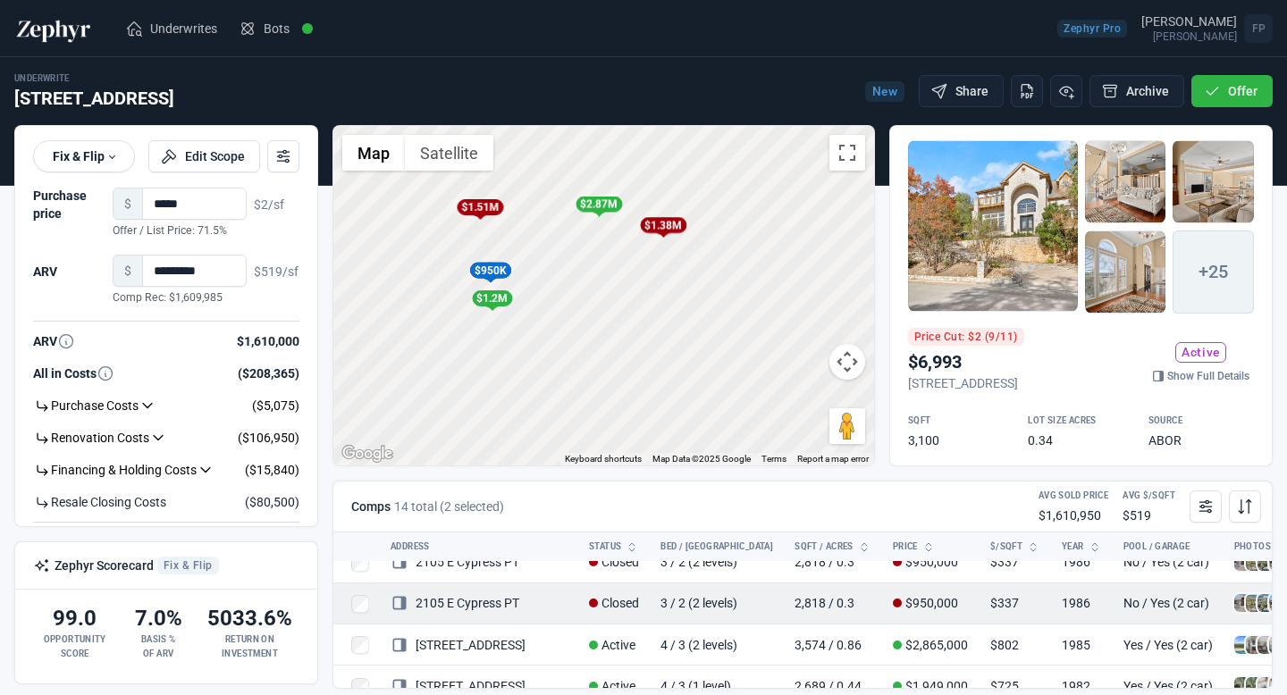
click at [488, 596] on link "2105 E Cypress PT" at bounding box center [455, 603] width 129 height 14
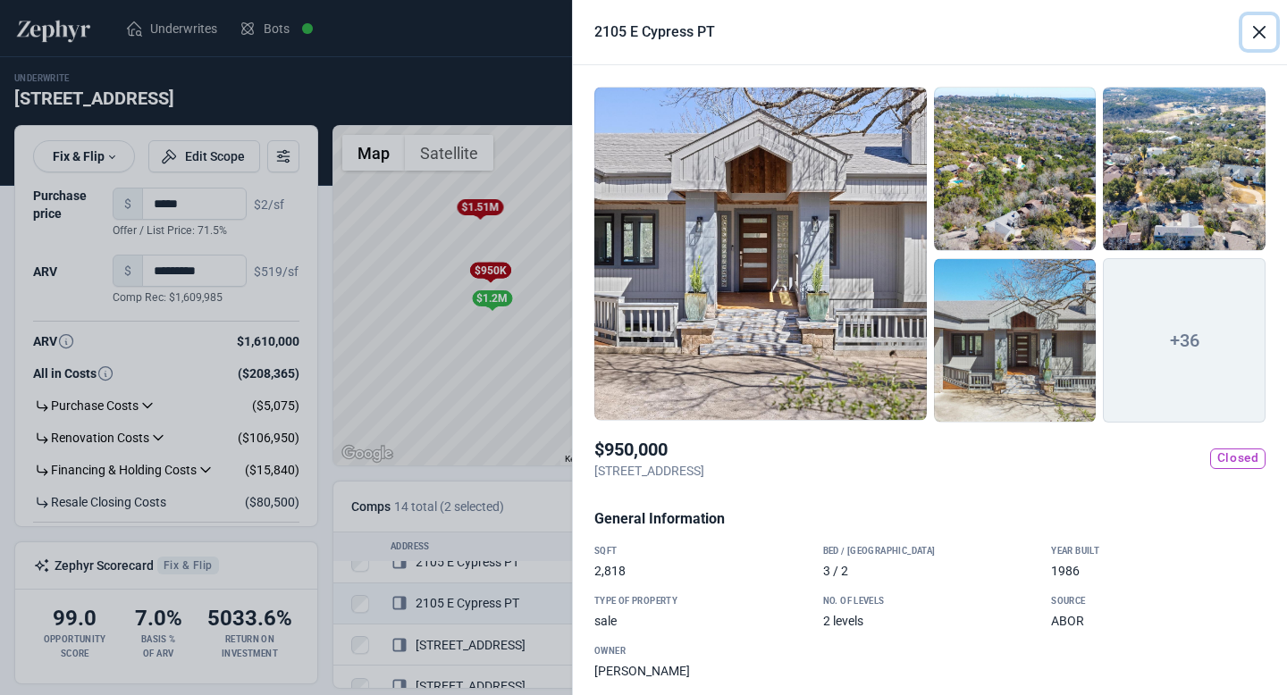
click at [1255, 38] on button "Close" at bounding box center [1260, 32] width 34 height 34
